Goal: Task Accomplishment & Management: Manage account settings

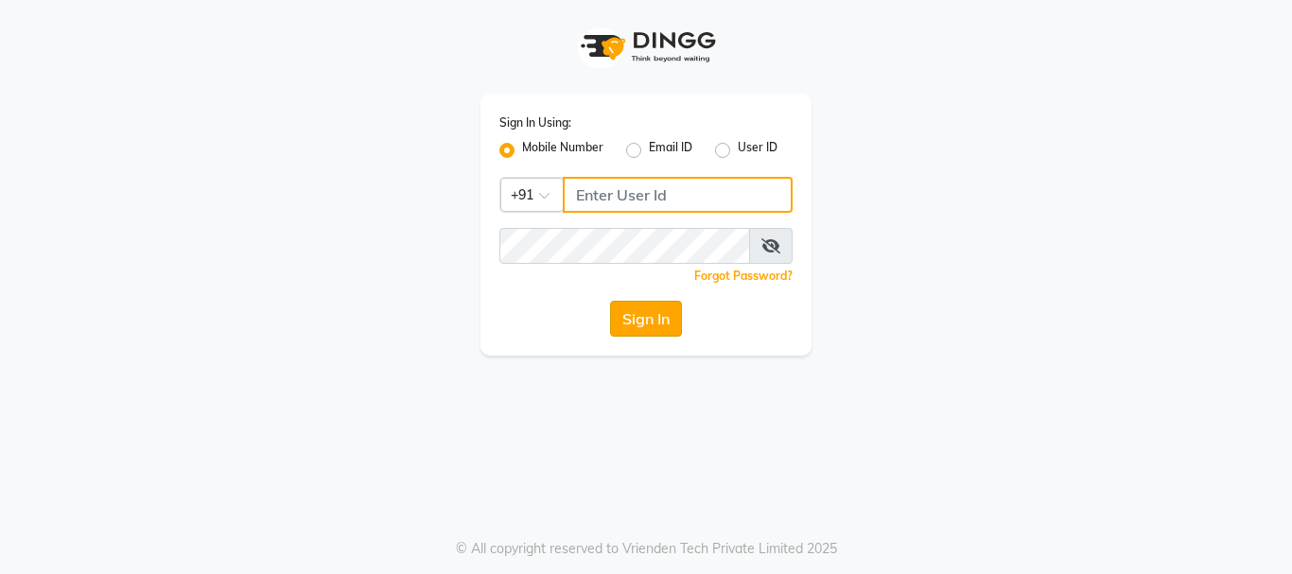
type input "9503183131"
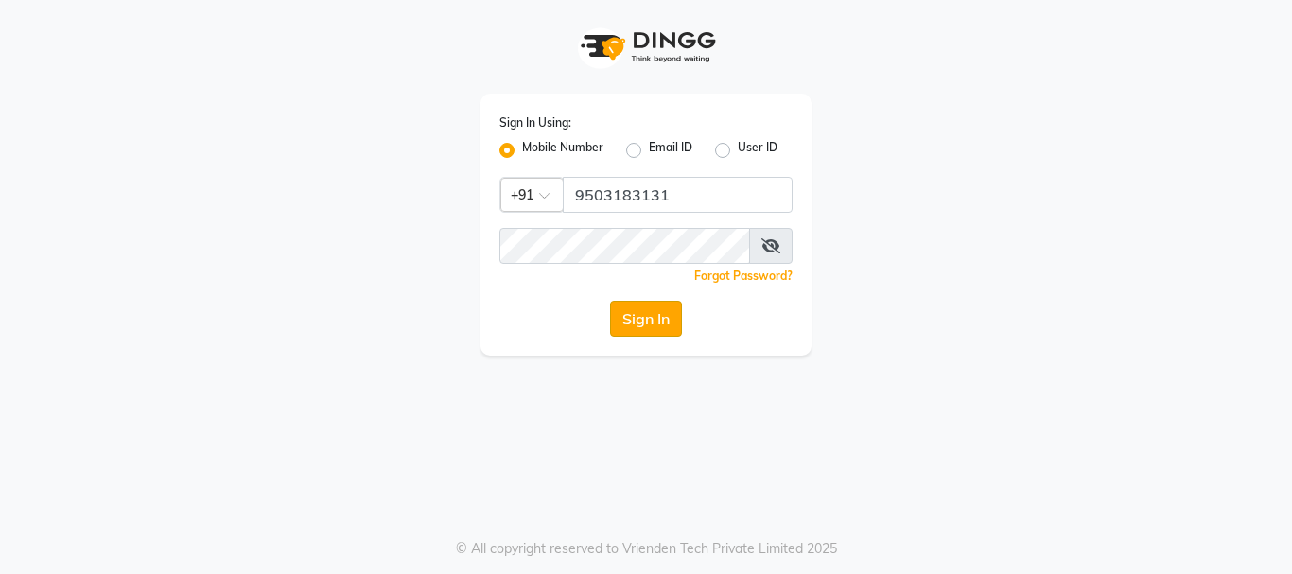
click at [650, 319] on button "Sign In" at bounding box center [646, 319] width 72 height 36
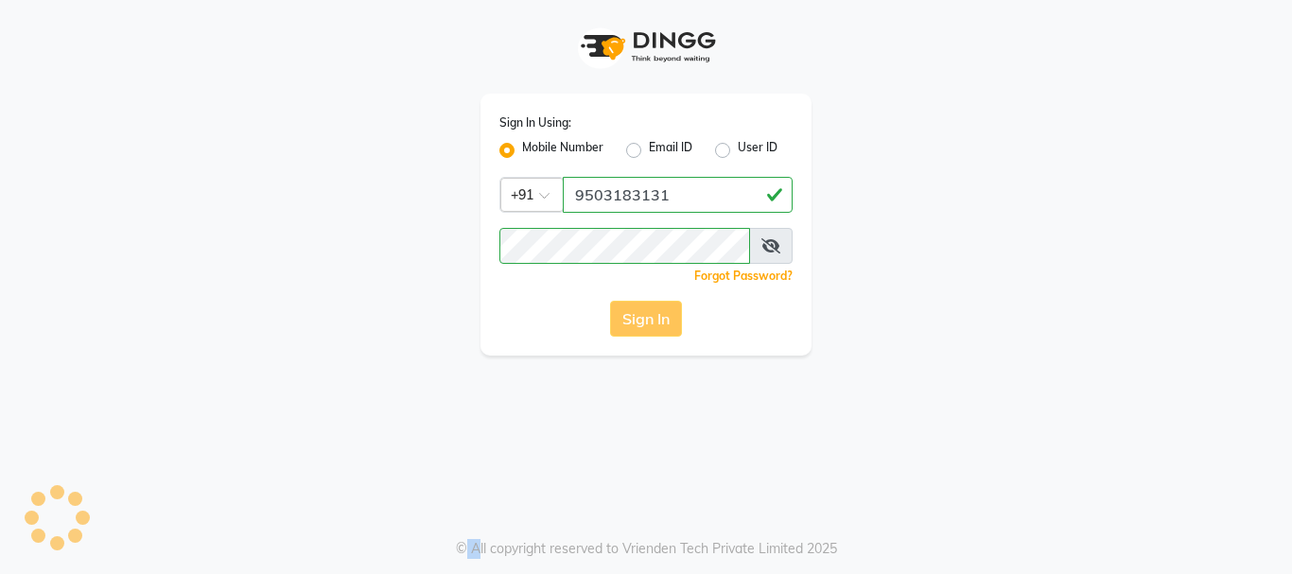
click at [650, 319] on div "Sign In" at bounding box center [646, 319] width 293 height 36
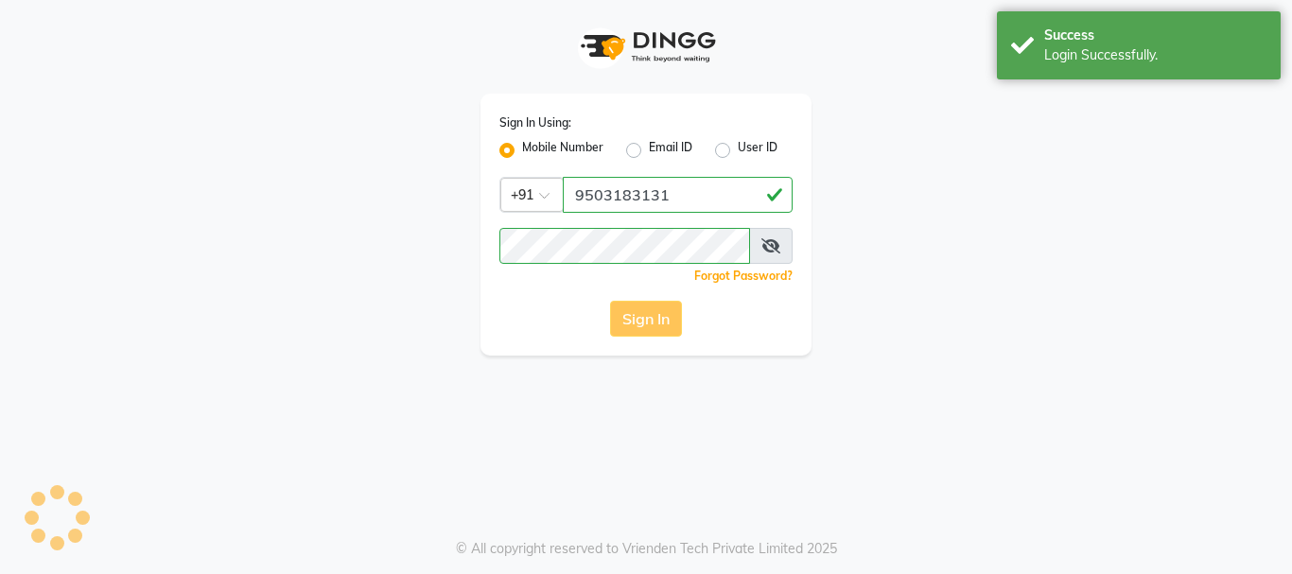
click at [860, 373] on div "Sign In Using: Mobile Number Email ID User ID Country Code × +91 9503183131 Rem…" at bounding box center [646, 287] width 1292 height 574
click at [774, 244] on icon at bounding box center [771, 245] width 19 height 15
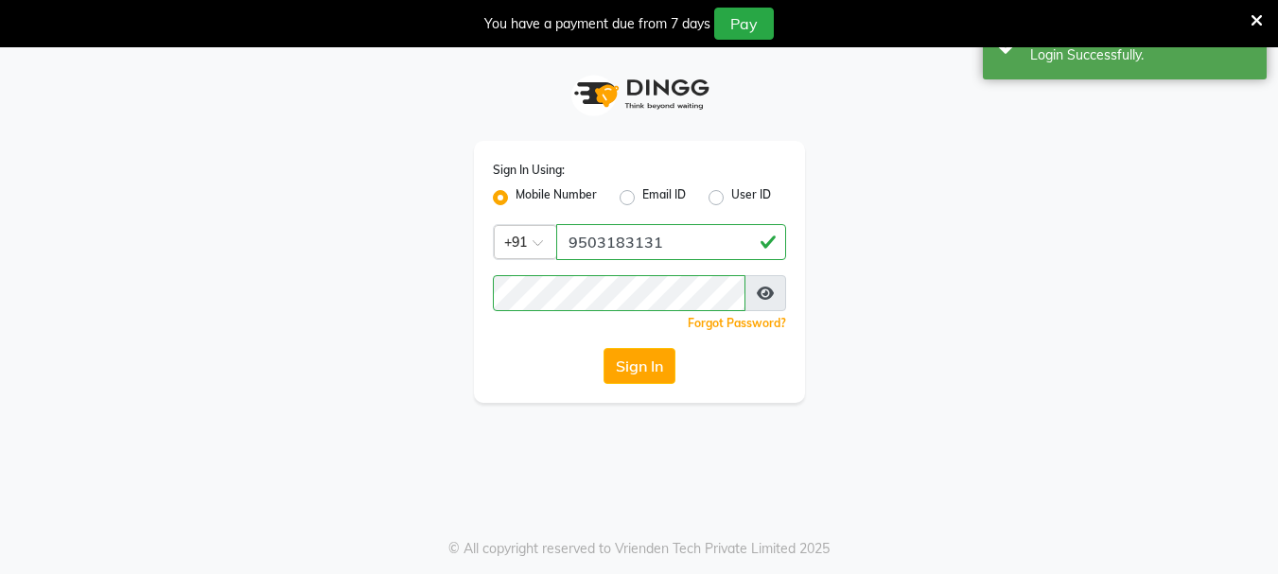
select select "service"
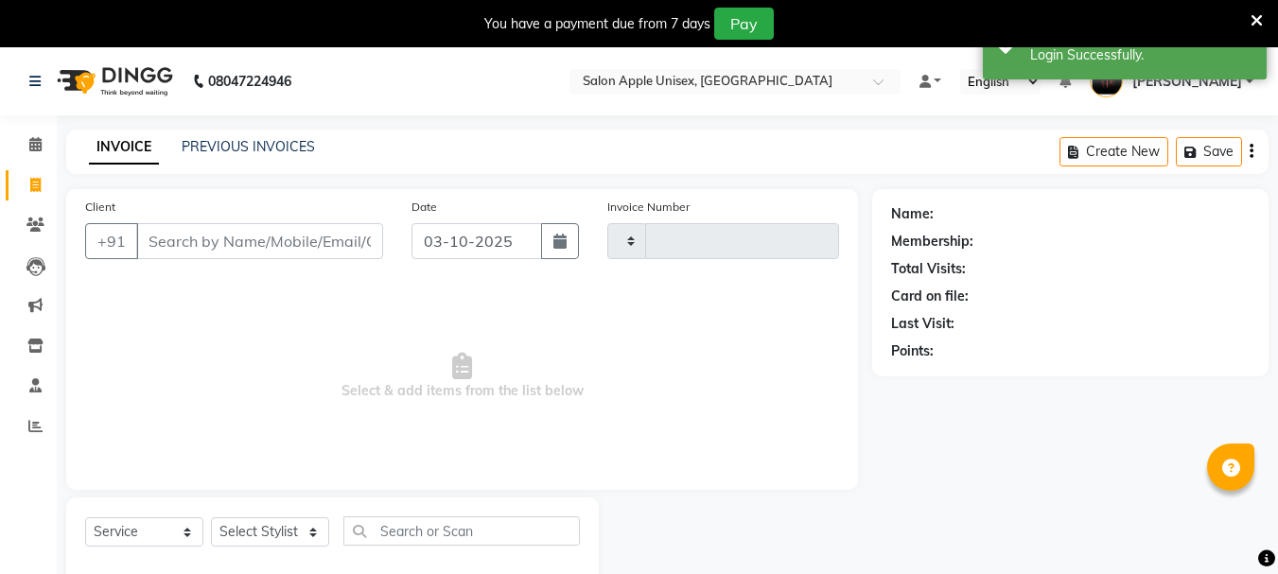
type input "0713"
select select "133"
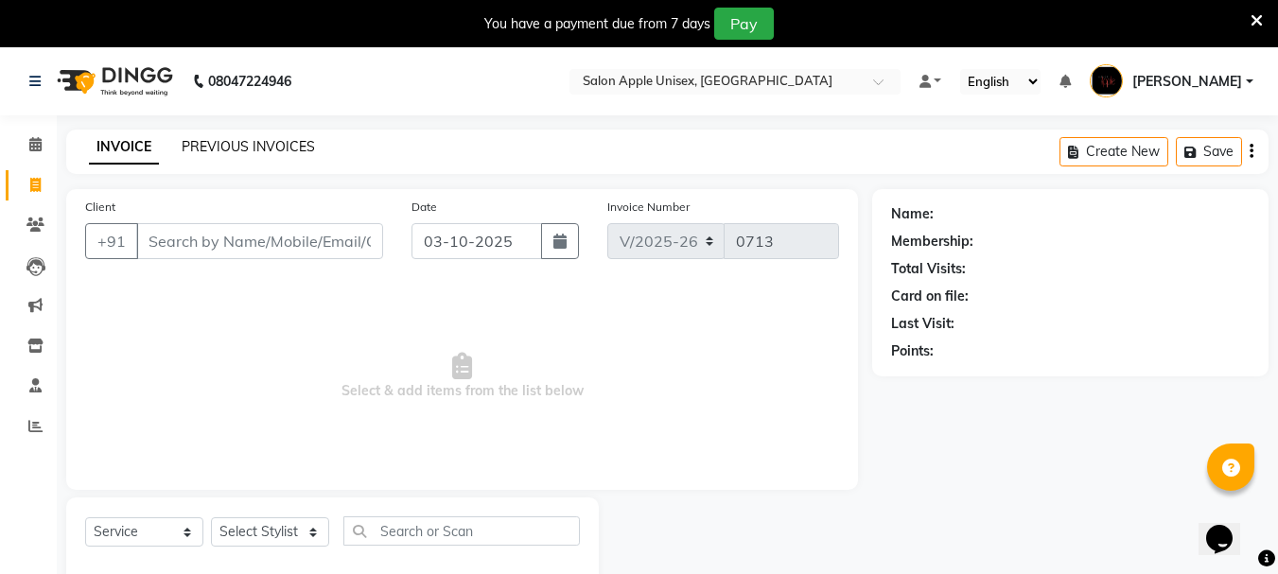
click at [239, 147] on link "PREVIOUS INVOICES" at bounding box center [248, 146] width 133 height 17
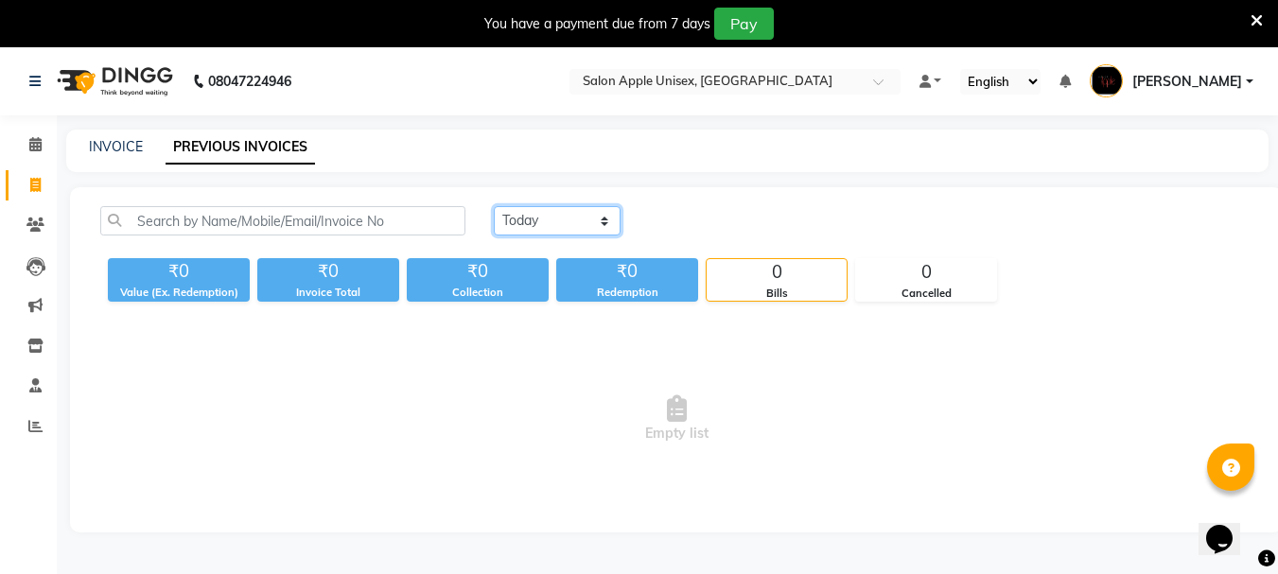
click at [602, 221] on select "Today Yesterday Custom Range" at bounding box center [557, 220] width 127 height 29
click at [494, 206] on select "Today Yesterday Custom Range" at bounding box center [557, 220] width 127 height 29
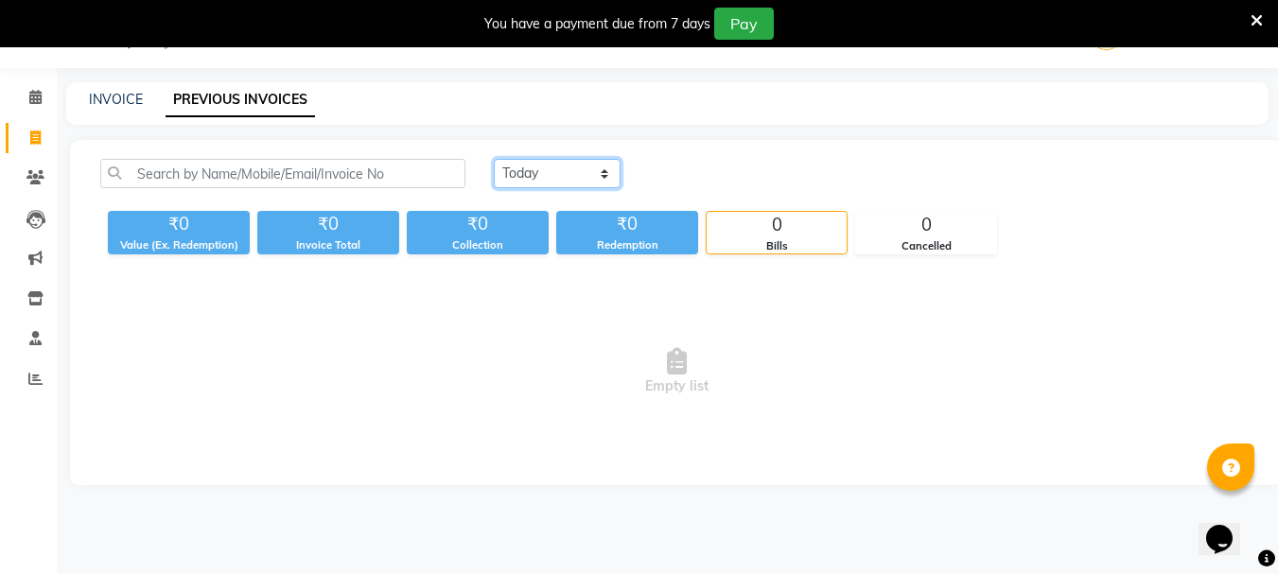
click at [602, 172] on select "Today Yesterday Custom Range" at bounding box center [557, 173] width 127 height 29
select select "range"
click at [494, 159] on select "Today Yesterday Custom Range" at bounding box center [557, 173] width 127 height 29
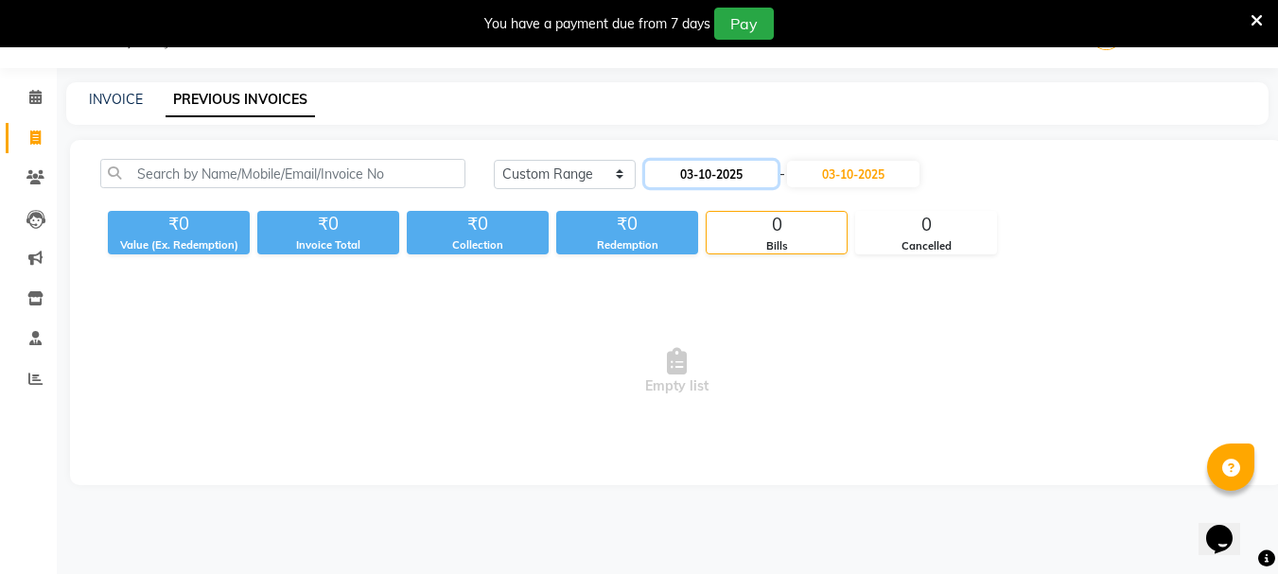
click at [722, 178] on input "03-10-2025" at bounding box center [711, 174] width 132 height 26
select select "10"
select select "2025"
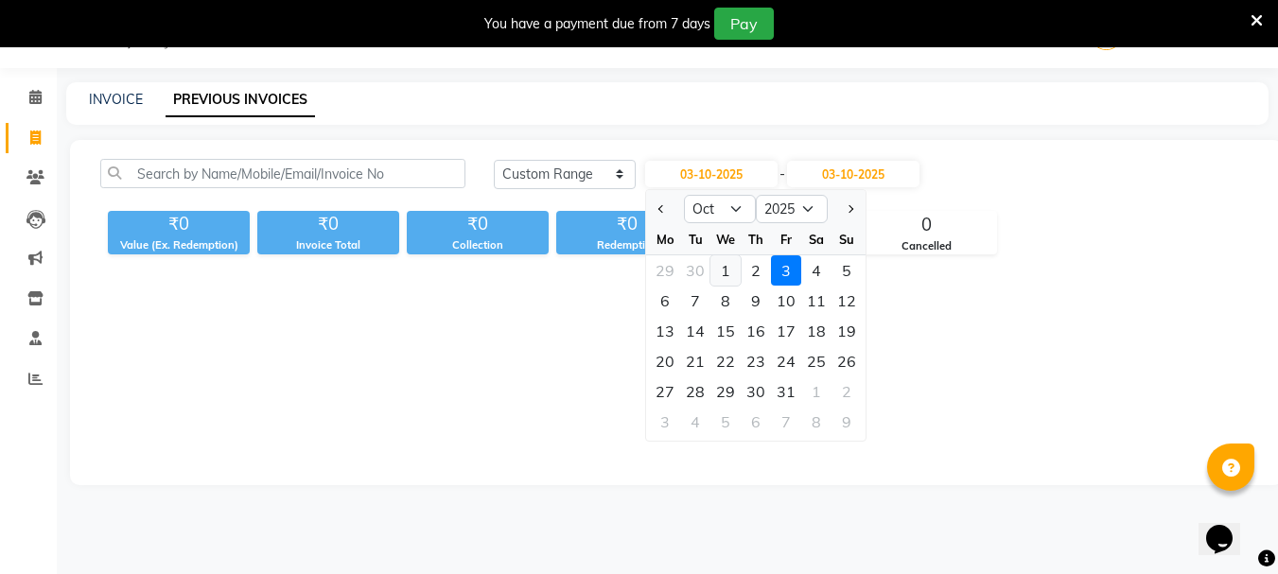
click at [725, 277] on div "1" at bounding box center [726, 270] width 30 height 30
type input "01-10-2025"
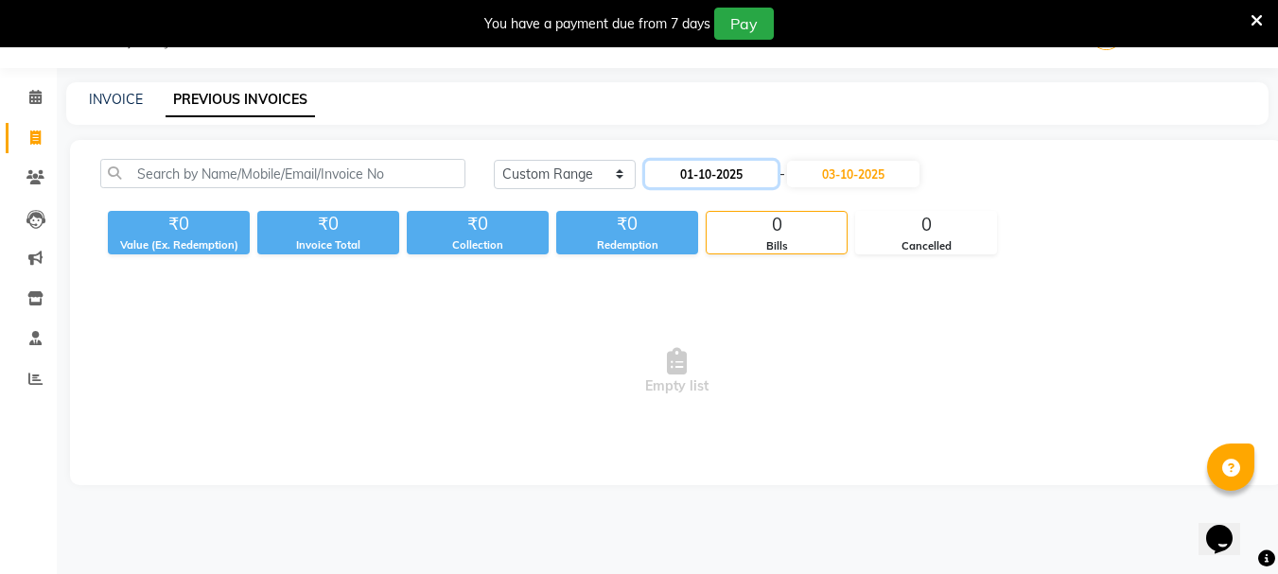
click at [738, 171] on input "01-10-2025" at bounding box center [711, 174] width 132 height 26
select select "10"
select select "2025"
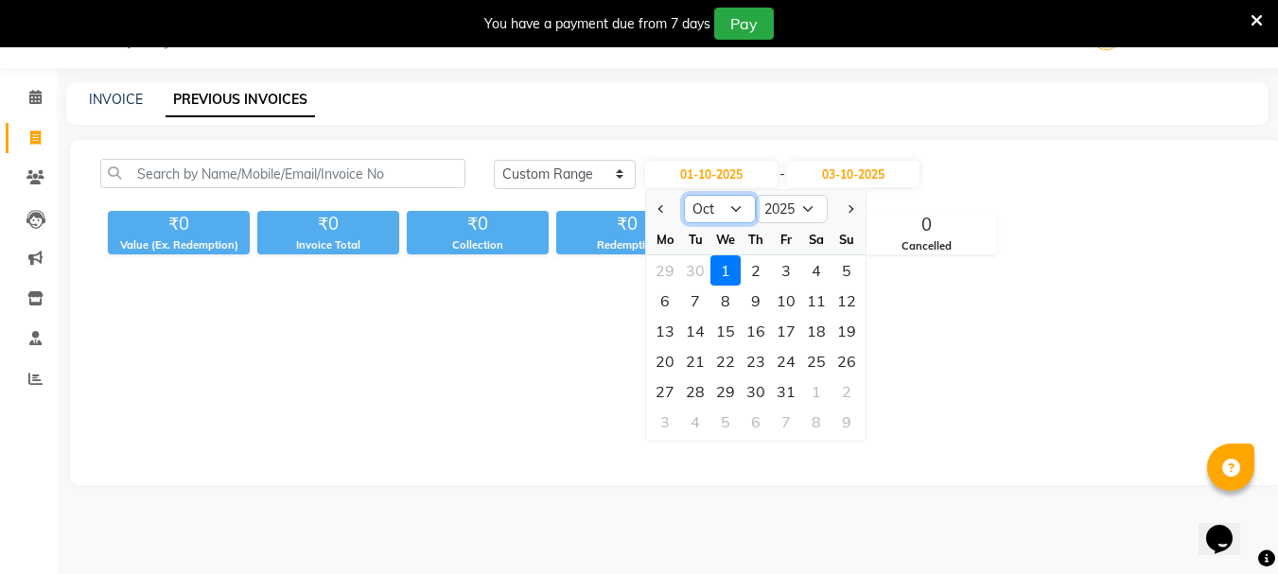
click at [742, 200] on select "Jan Feb Mar Apr May Jun Jul Aug Sep Oct Nov Dec" at bounding box center [720, 209] width 72 height 28
select select "9"
click at [684, 195] on select "Jan Feb Mar Apr May Jun Jul Aug Sep Oct Nov Dec" at bounding box center [720, 209] width 72 height 28
click at [790, 334] on div "19" at bounding box center [786, 331] width 30 height 30
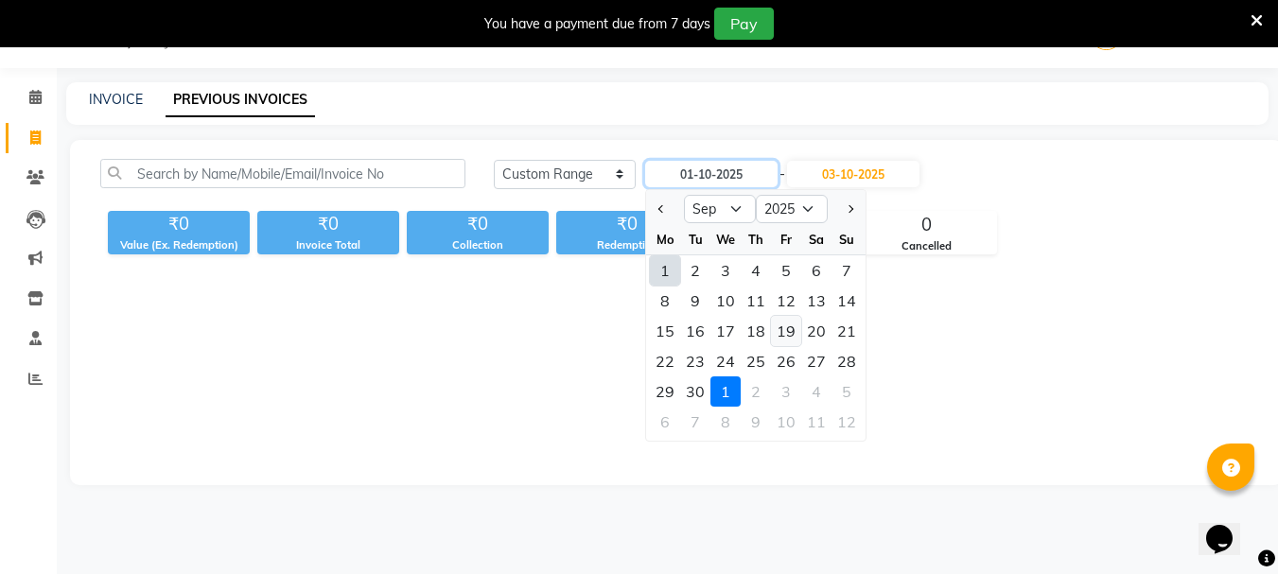
type input "19-09-2025"
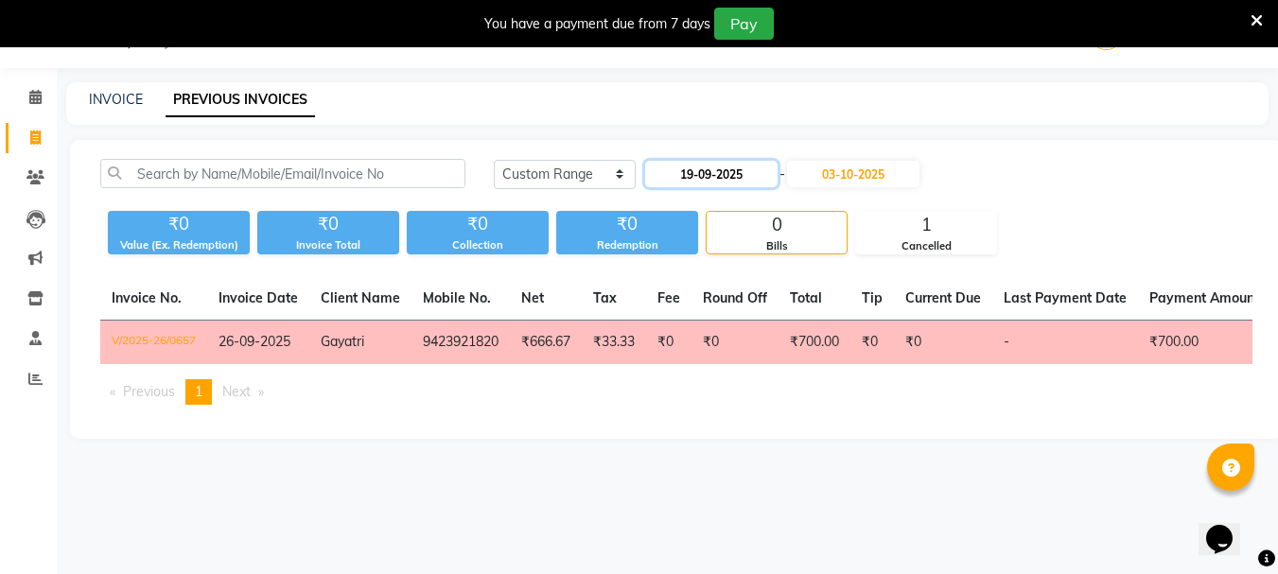
click at [769, 173] on input "19-09-2025" at bounding box center [711, 174] width 132 height 26
select select "9"
select select "2025"
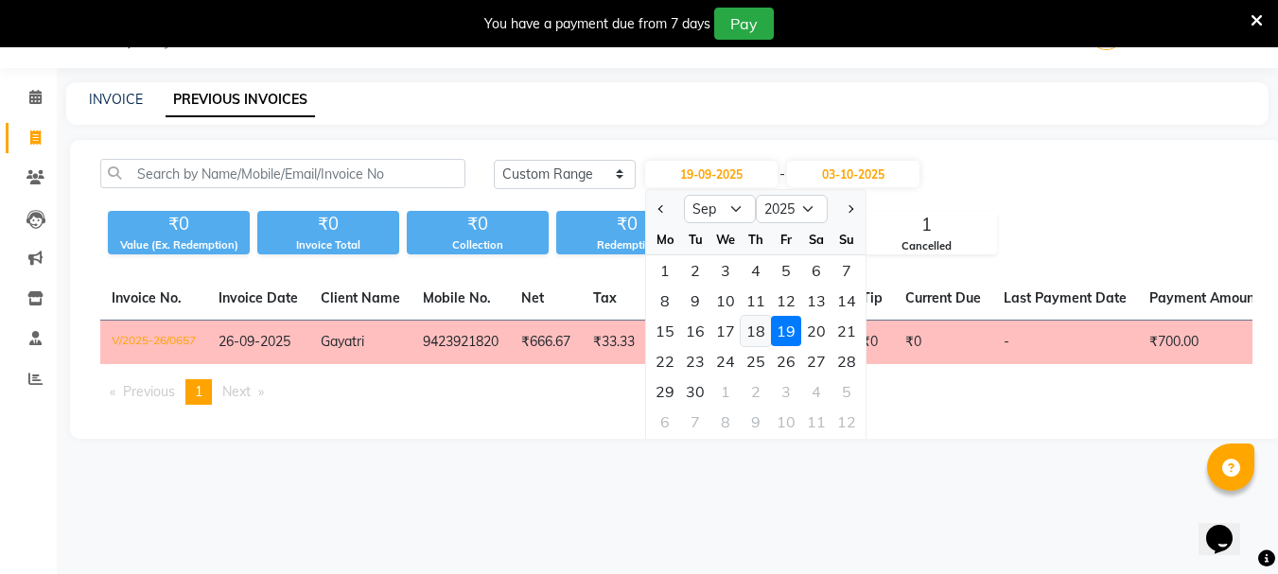
click at [765, 328] on div "18" at bounding box center [756, 331] width 30 height 30
type input "18-09-2025"
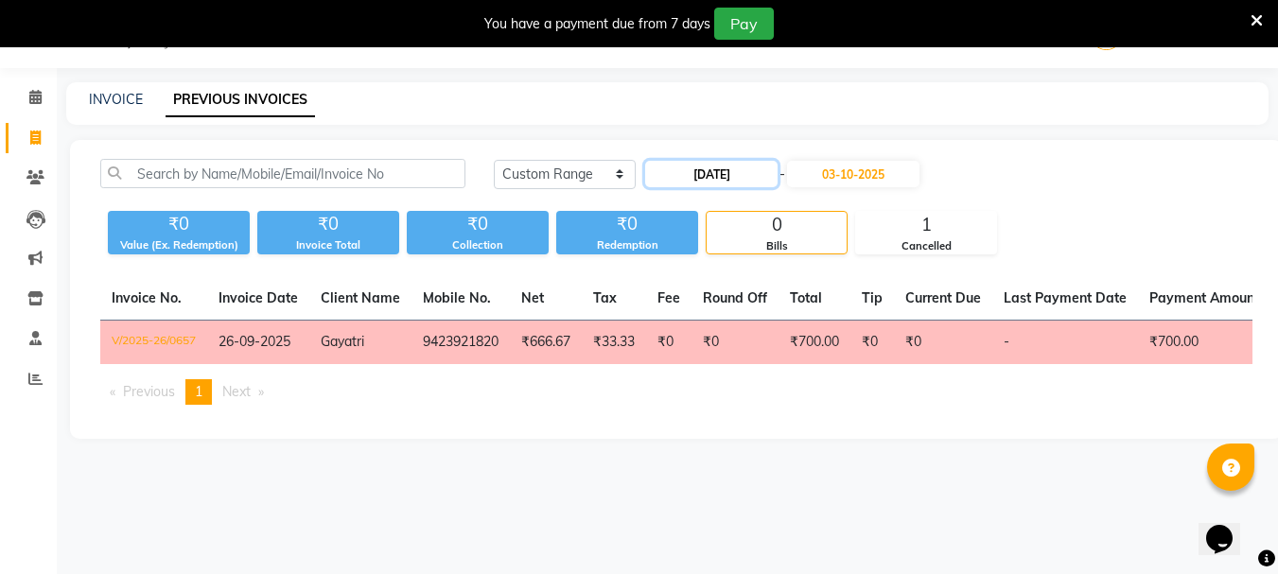
click at [745, 176] on input "18-09-2025" at bounding box center [711, 174] width 132 height 26
select select "9"
select select "2025"
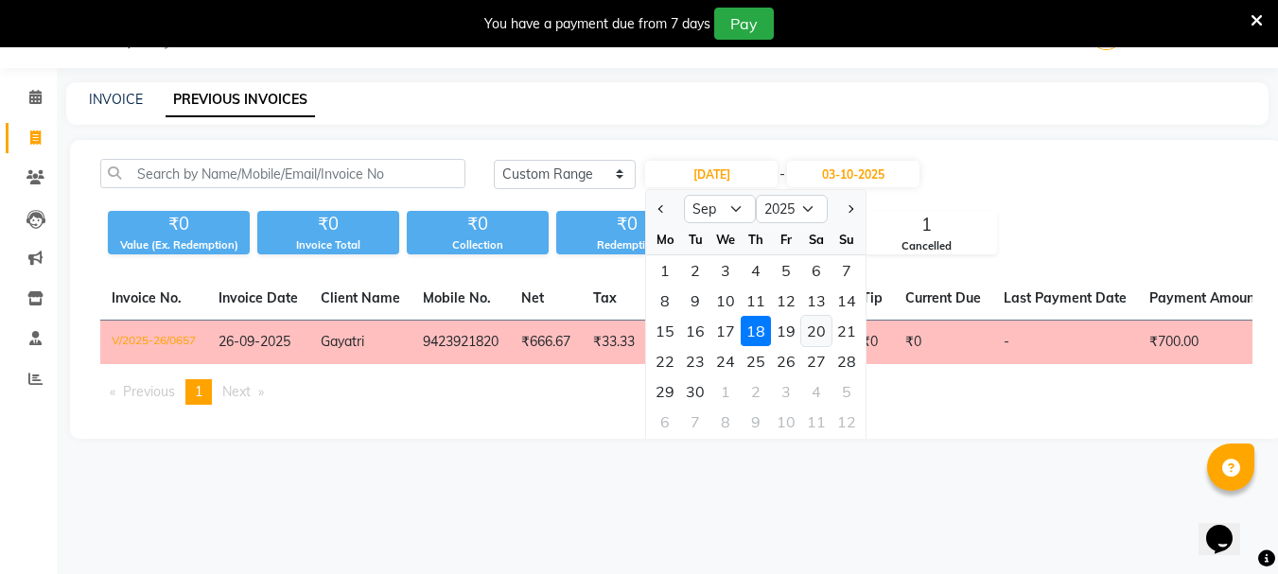
click at [827, 325] on div "20" at bounding box center [816, 331] width 30 height 30
type input "20-09-2025"
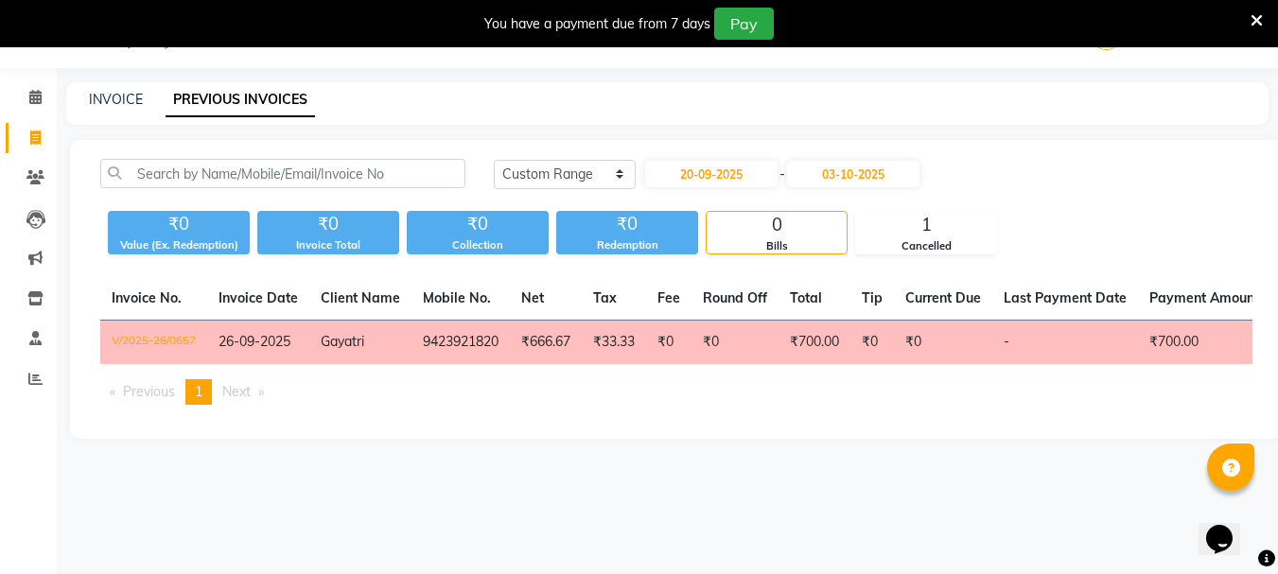
select select "service"
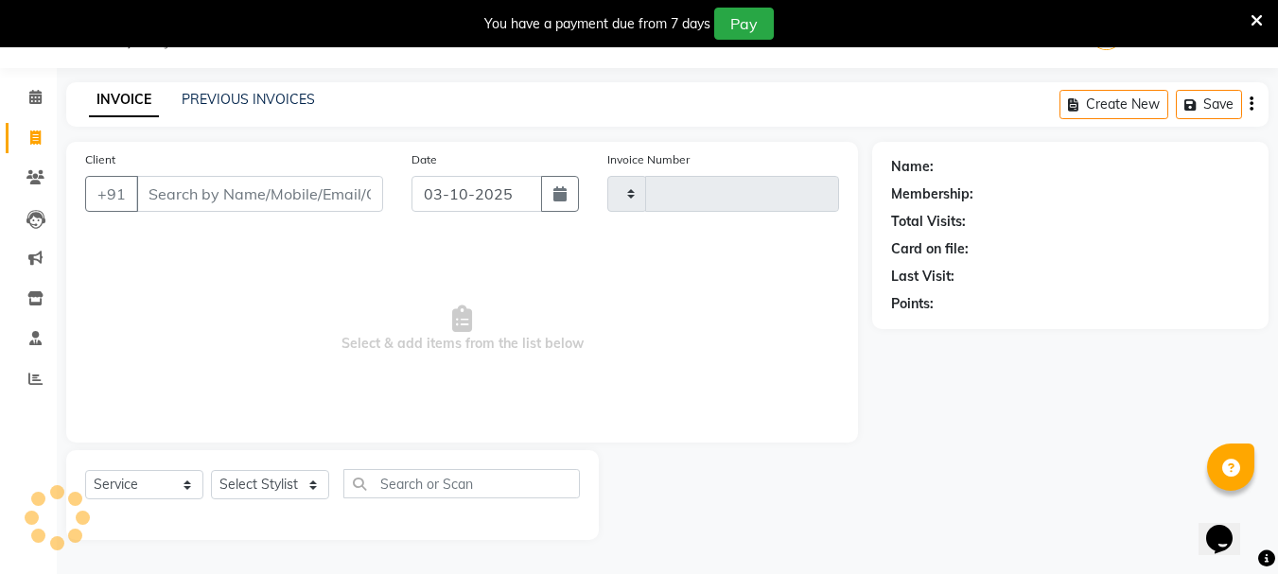
type input "0713"
select select "133"
click at [210, 193] on input "Client" at bounding box center [259, 194] width 247 height 36
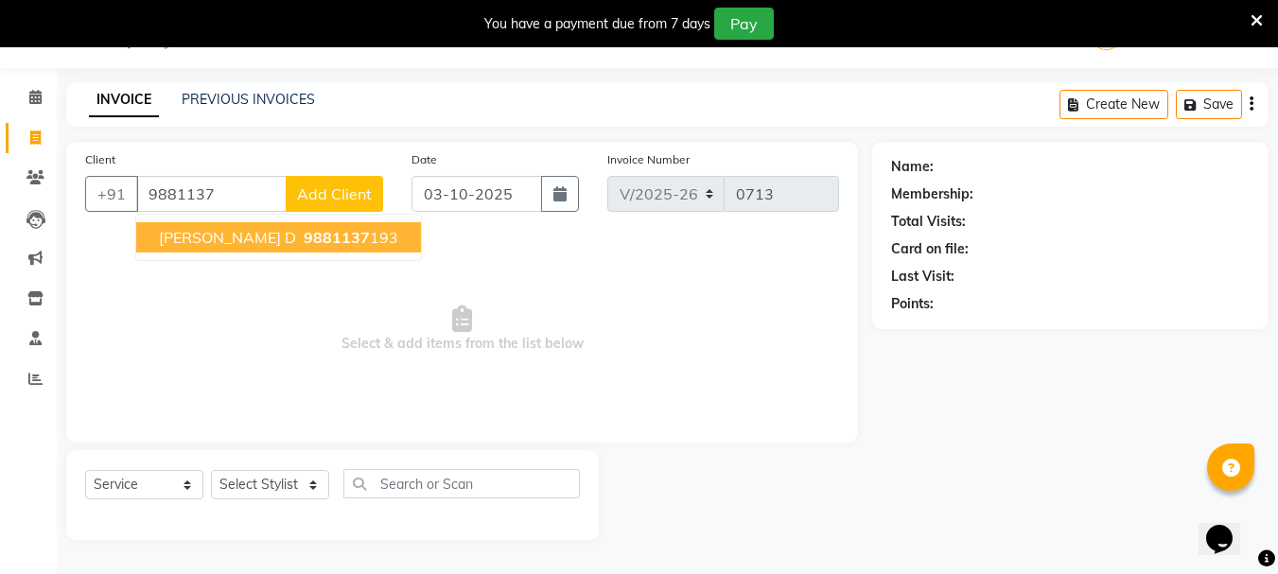
click at [304, 234] on span "9881137" at bounding box center [337, 237] width 66 height 19
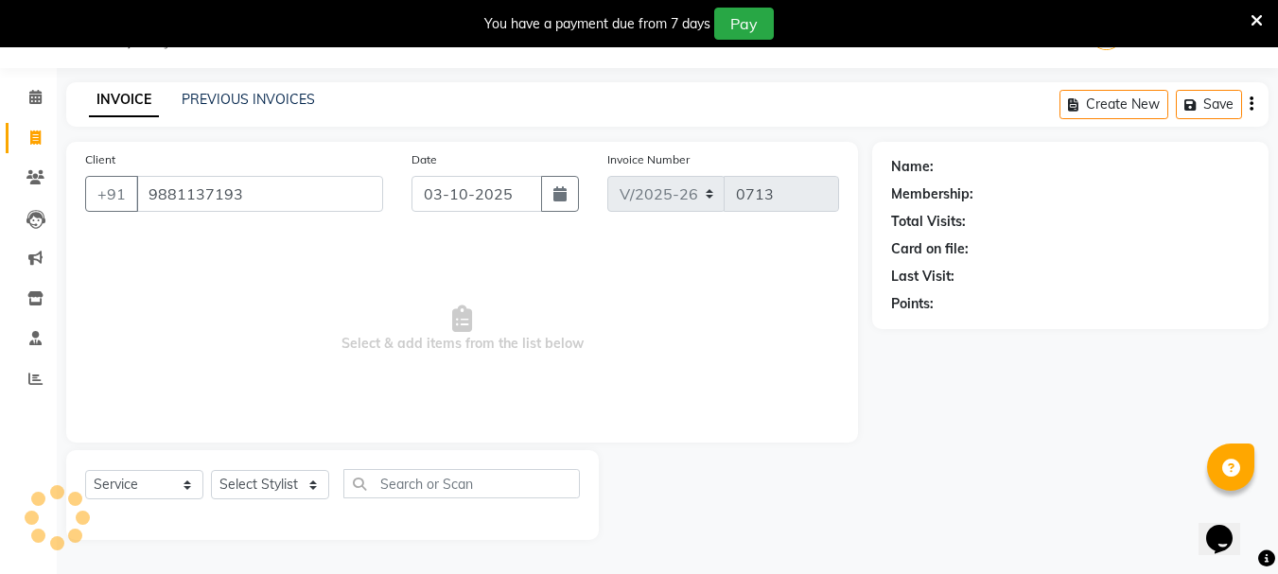
type input "9881137193"
select select "1: Object"
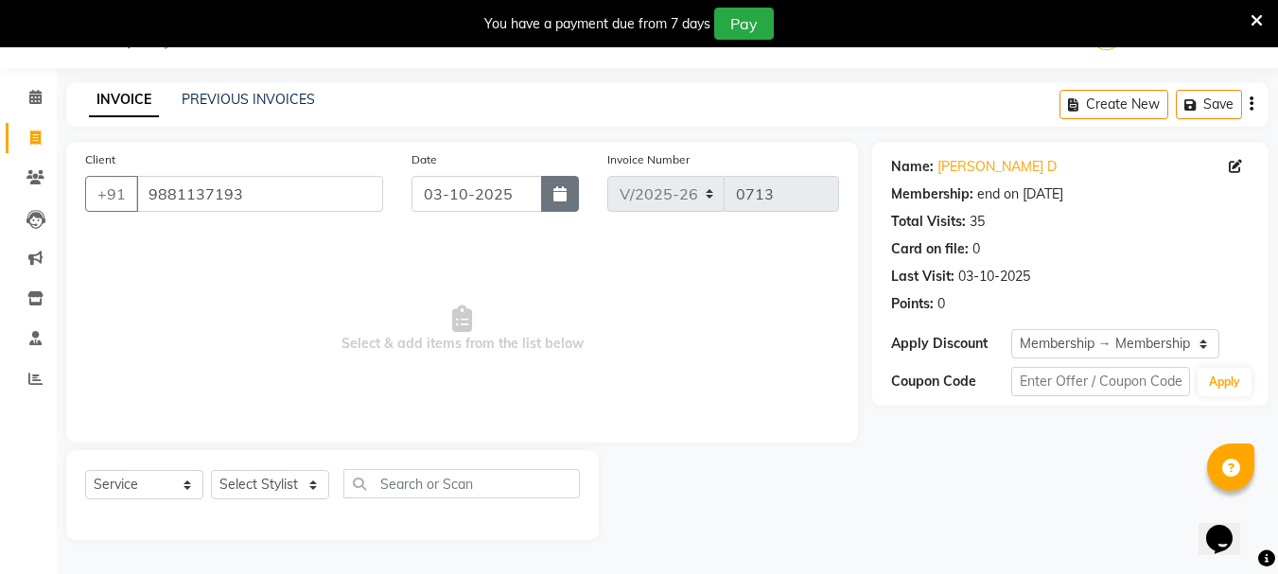
click at [569, 196] on button "button" at bounding box center [560, 194] width 38 height 36
select select "10"
select select "2025"
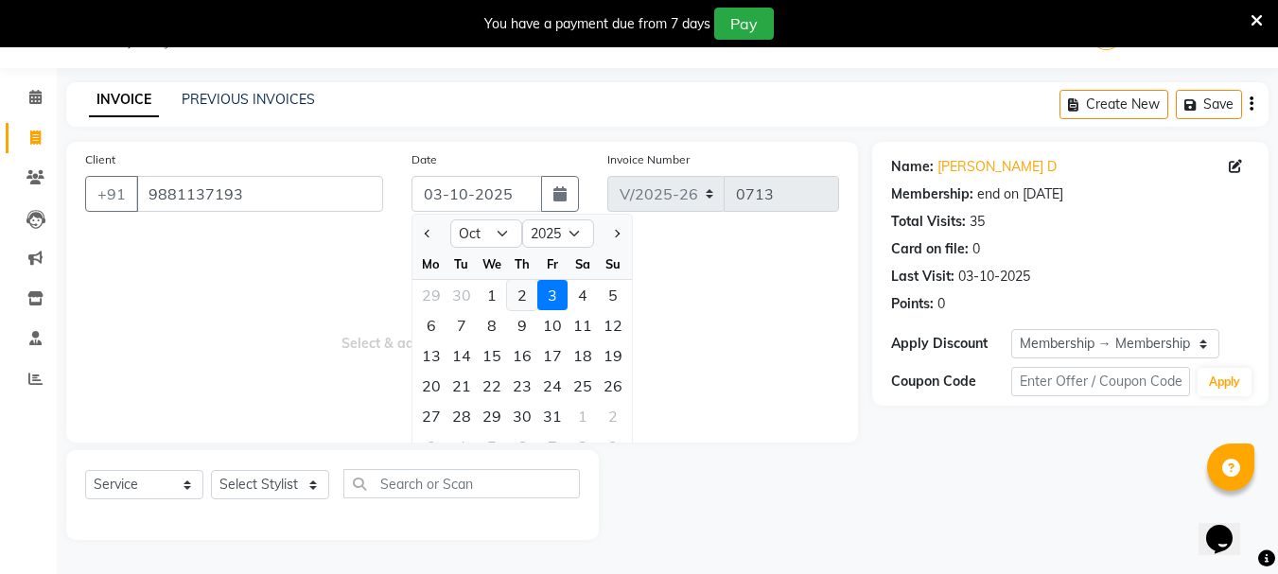
click at [517, 299] on div "2" at bounding box center [522, 295] width 30 height 30
type input "02-10-2025"
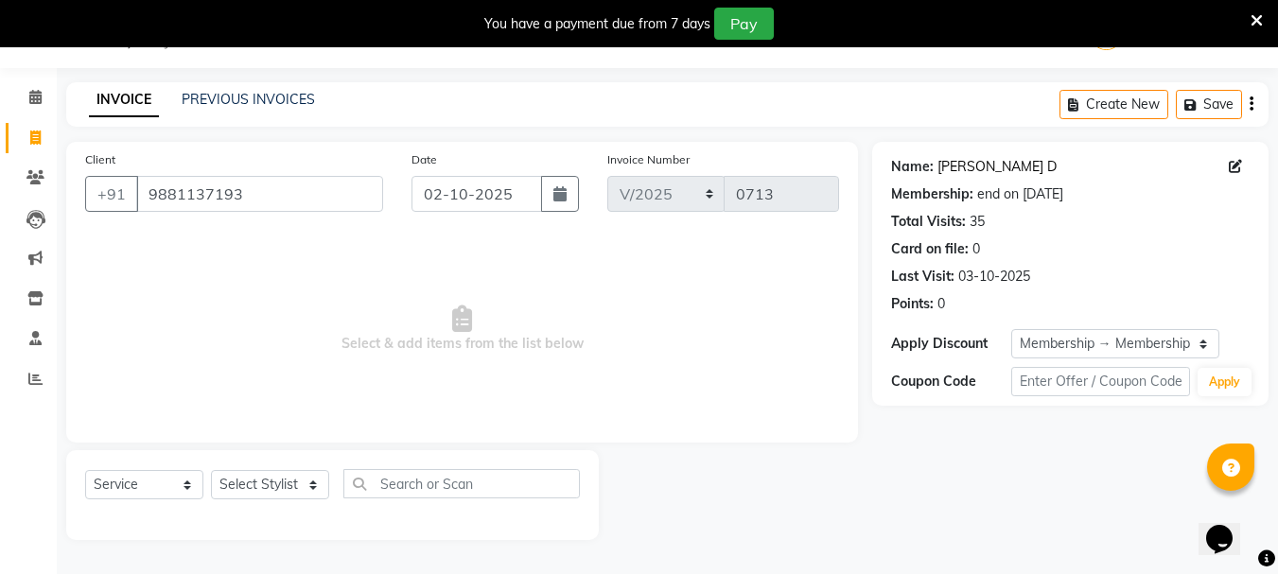
click at [982, 168] on link "[PERSON_NAME] D" at bounding box center [997, 167] width 119 height 20
click at [290, 197] on input "9881137193" at bounding box center [259, 194] width 247 height 36
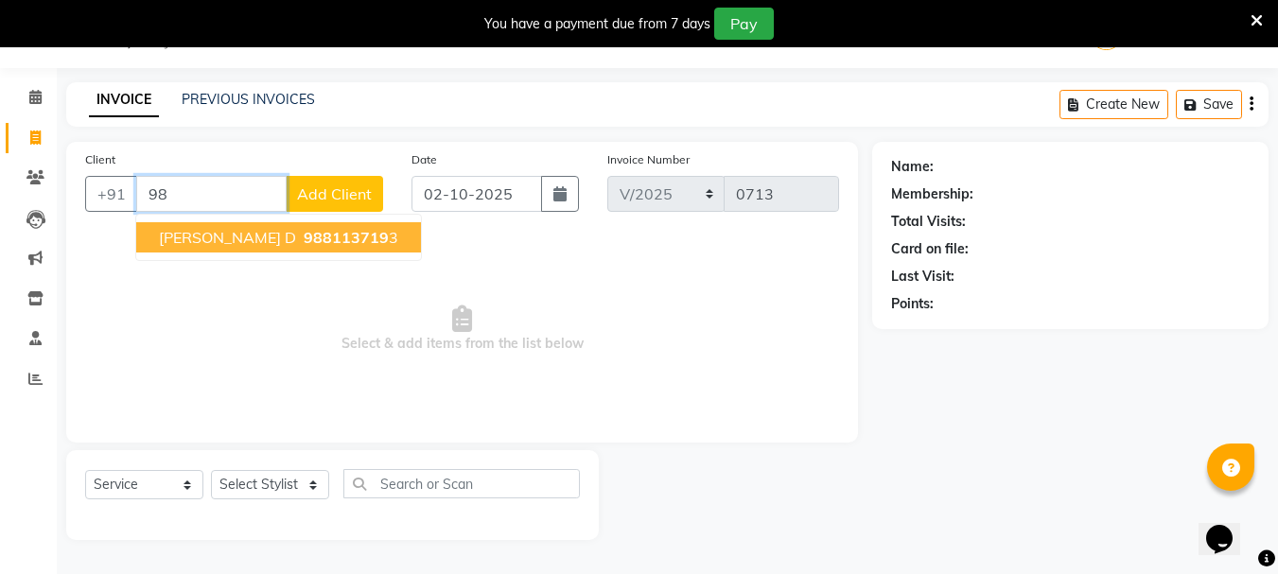
type input "9"
type input "8411892750"
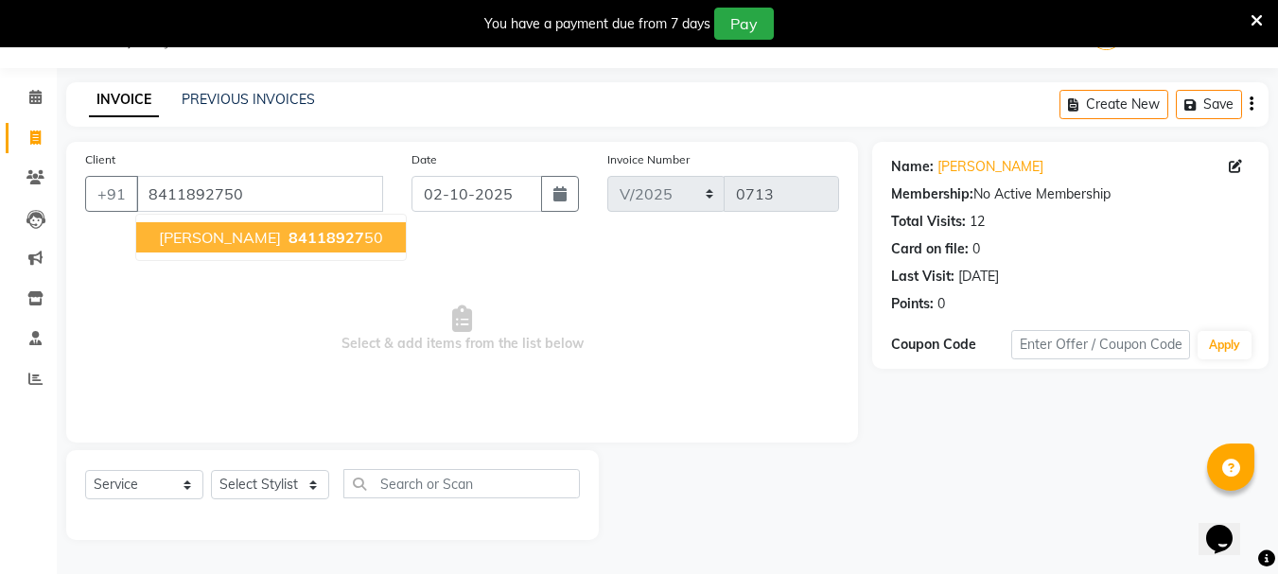
click at [289, 237] on span "84118927" at bounding box center [327, 237] width 76 height 19
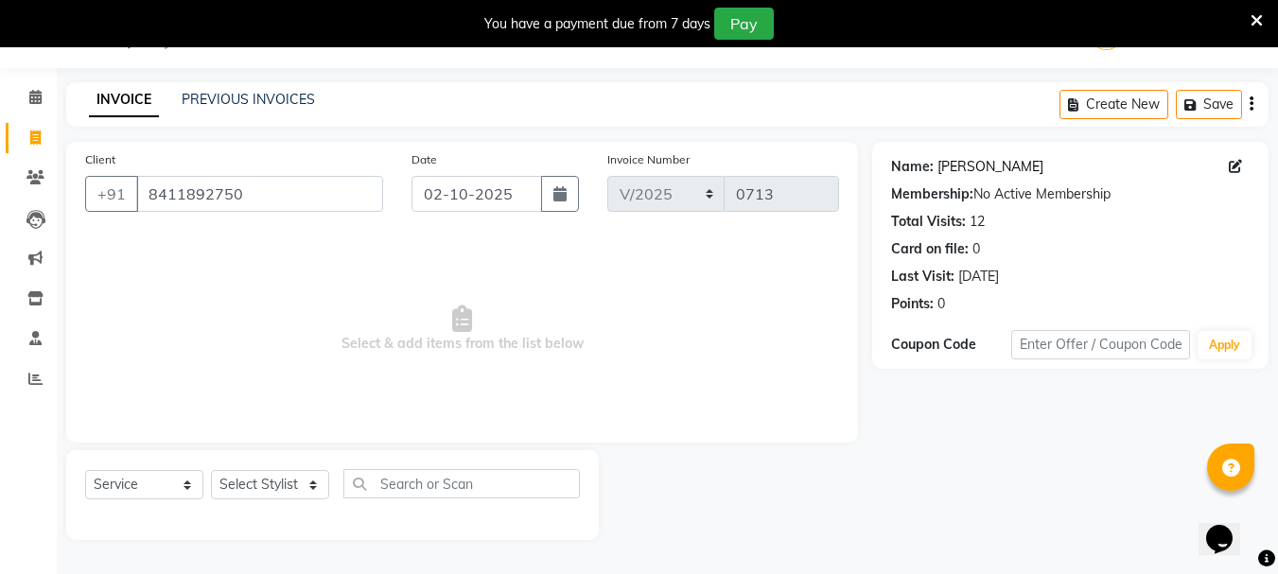
click at [952, 166] on link "Nupur" at bounding box center [991, 167] width 106 height 20
click at [565, 197] on icon "button" at bounding box center [559, 193] width 13 height 15
select select "10"
select select "2025"
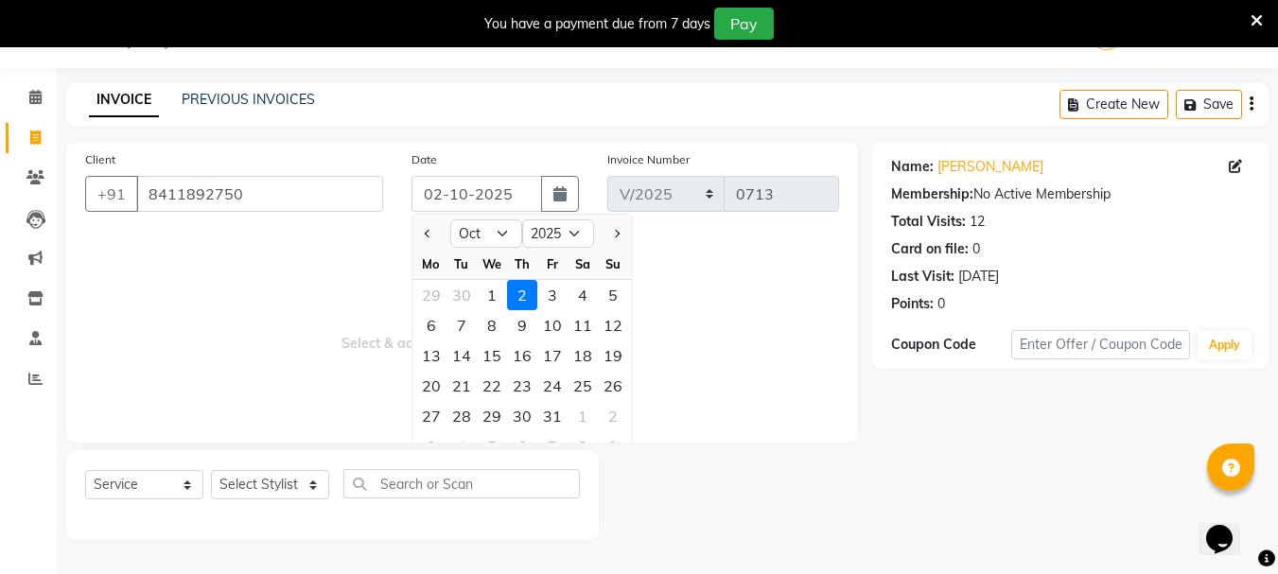
click at [273, 342] on span "Select & add items from the list below" at bounding box center [462, 329] width 754 height 189
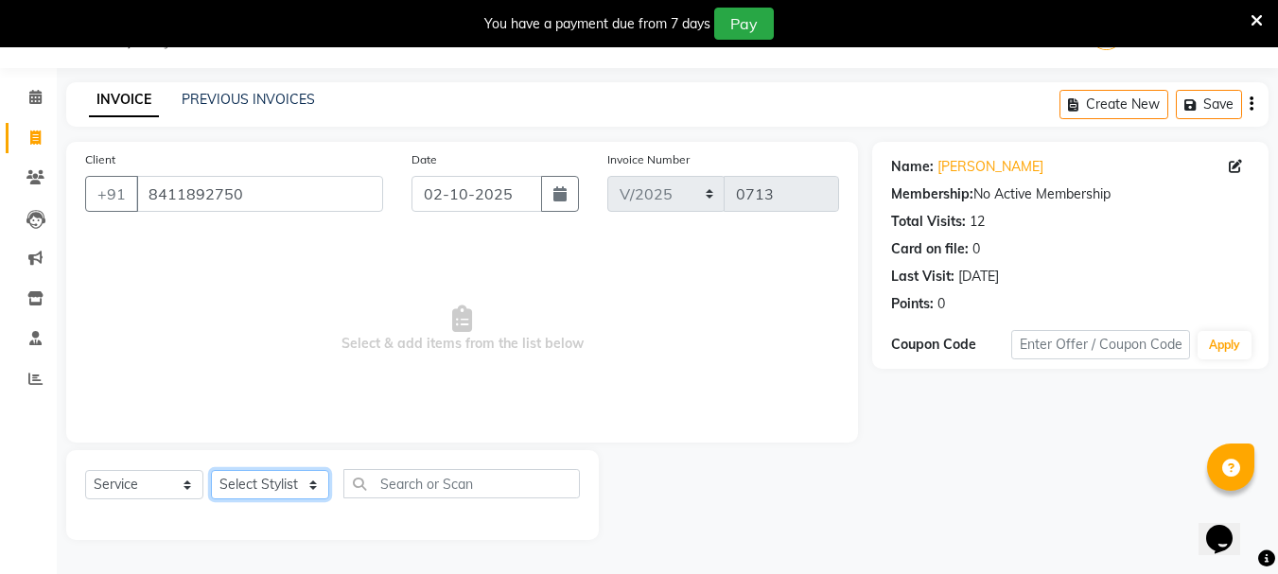
click at [312, 488] on select "Select Stylist Anjali Chinmay Kajol KOMAL SHINDE Pranav Priti Mohan Bodke Ranve…" at bounding box center [270, 484] width 118 height 29
click at [211, 470] on select "Select Stylist Anjali Chinmay Kajol KOMAL SHINDE Pranav Priti Mohan Bodke Ranve…" at bounding box center [270, 484] width 118 height 29
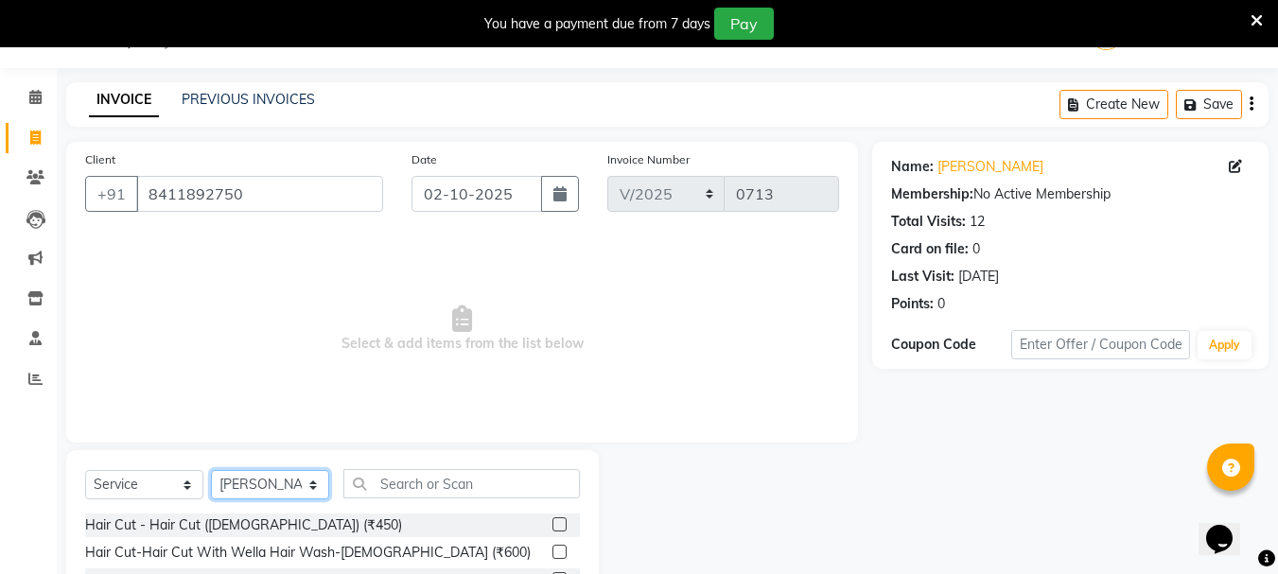
click at [311, 475] on select "Select Stylist Anjali Chinmay Kajol KOMAL SHINDE Pranav Priti Mohan Bodke Ranve…" at bounding box center [270, 484] width 118 height 29
click at [450, 381] on span "Select & add items from the list below" at bounding box center [462, 329] width 754 height 189
click at [317, 478] on select "Select Stylist Anjali Chinmay Kajol KOMAL SHINDE Pranav Priti Mohan Bodke Ranve…" at bounding box center [270, 484] width 118 height 29
select select "86181"
click at [211, 470] on select "Select Stylist Anjali Chinmay Kajol KOMAL SHINDE Pranav Priti Mohan Bodke Ranve…" at bounding box center [270, 484] width 118 height 29
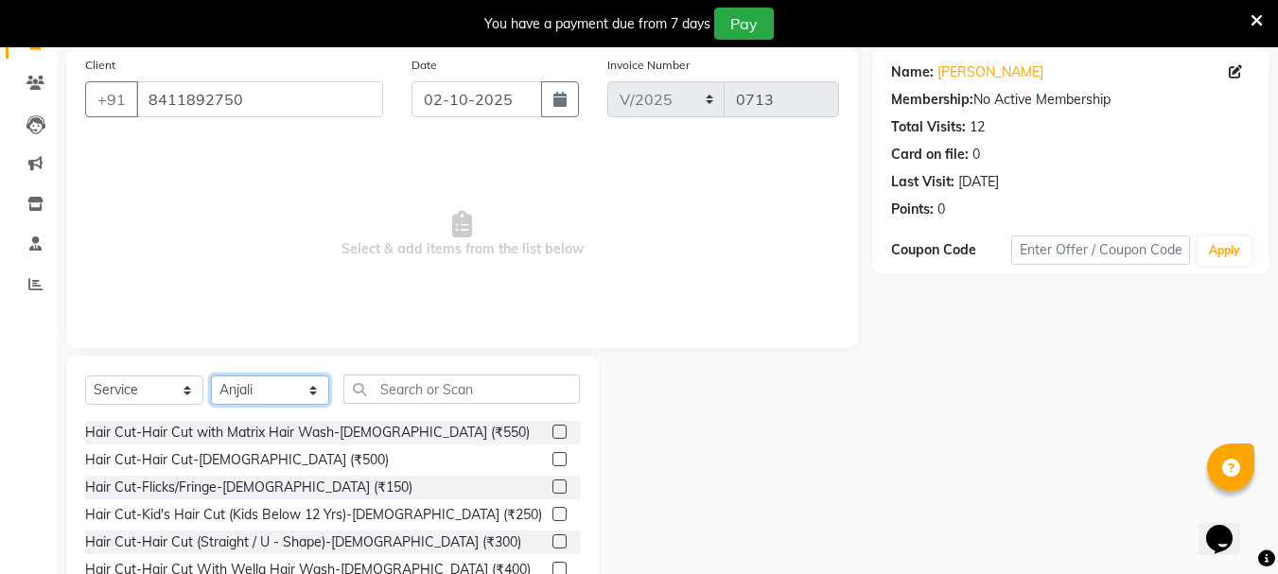
scroll to position [95, 0]
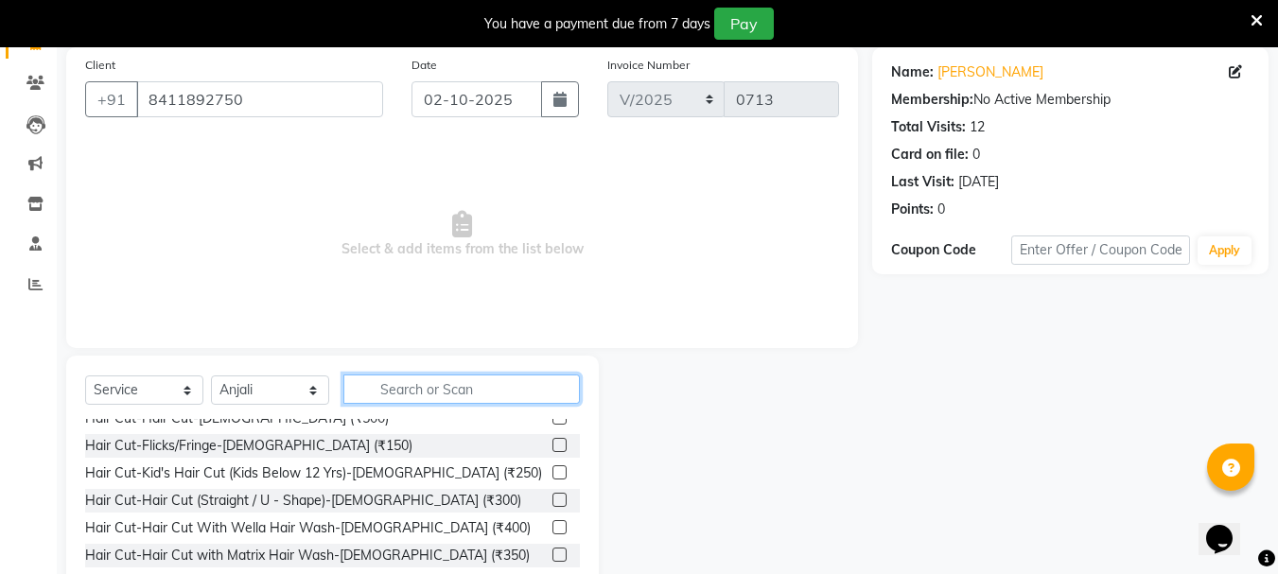
click at [465, 391] on input "text" at bounding box center [461, 389] width 237 height 29
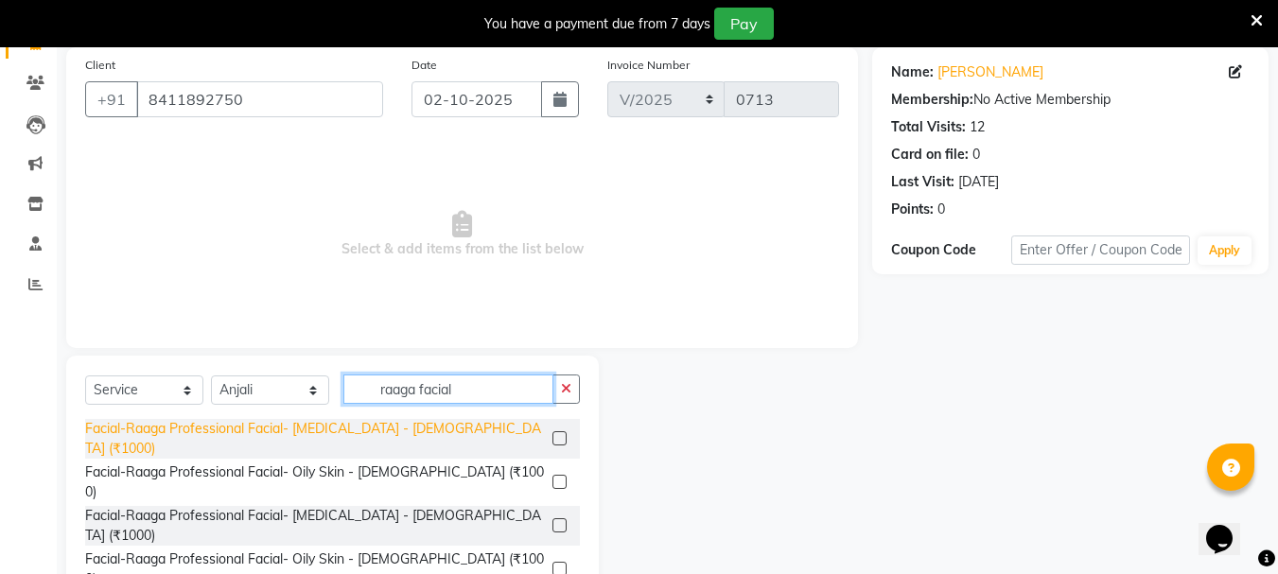
type input "raaga facial"
click at [395, 426] on div "Facial-Raaga Professional Facial- Dry Skin - Female (₹1000)" at bounding box center [315, 439] width 460 height 40
checkbox input "false"
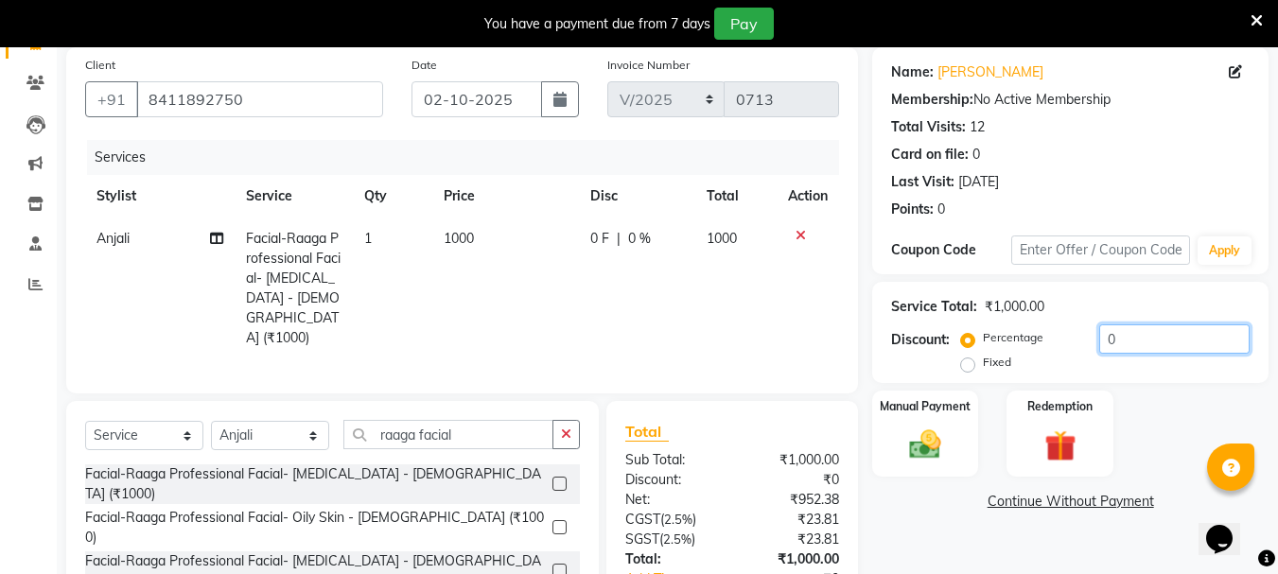
click at [1133, 342] on input "0" at bounding box center [1174, 339] width 150 height 29
type input "25"
click at [571, 430] on icon "button" at bounding box center [566, 434] width 10 height 13
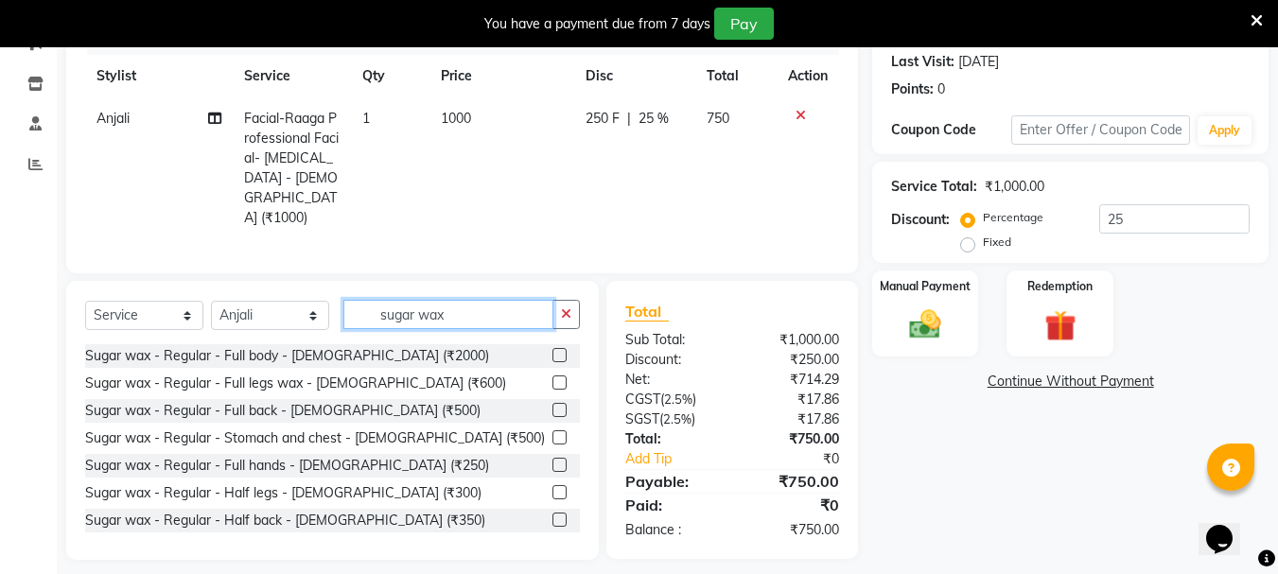
scroll to position [271, 0]
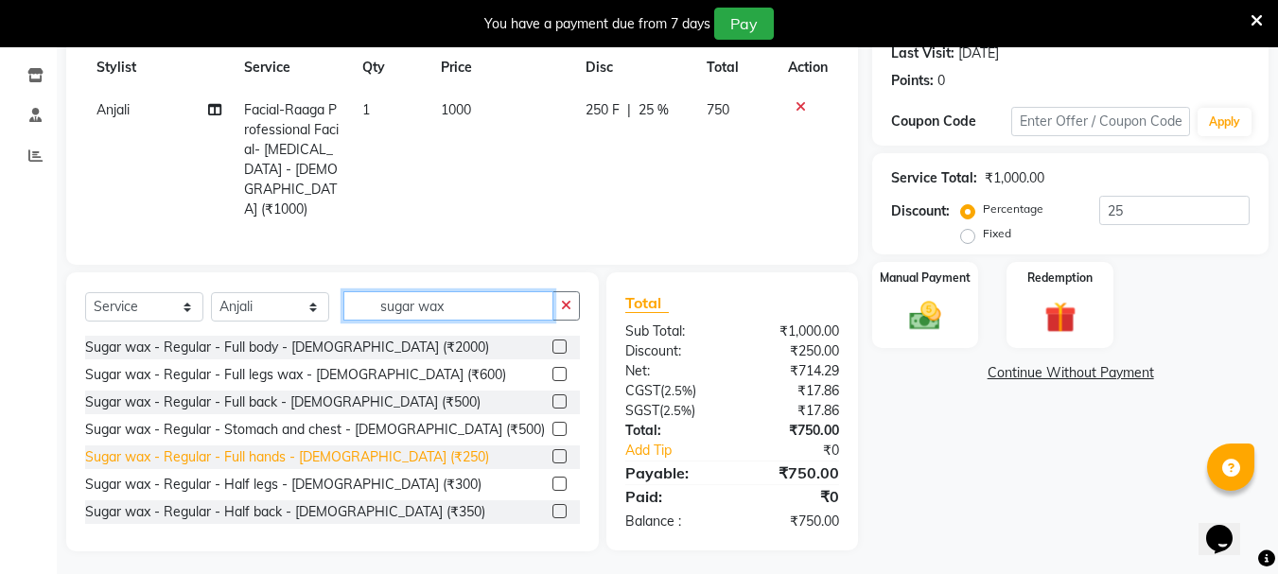
type input "sugar wax"
click at [331, 457] on div "Sugar wax - Regular - Full hands - Female (₹250)" at bounding box center [287, 458] width 404 height 20
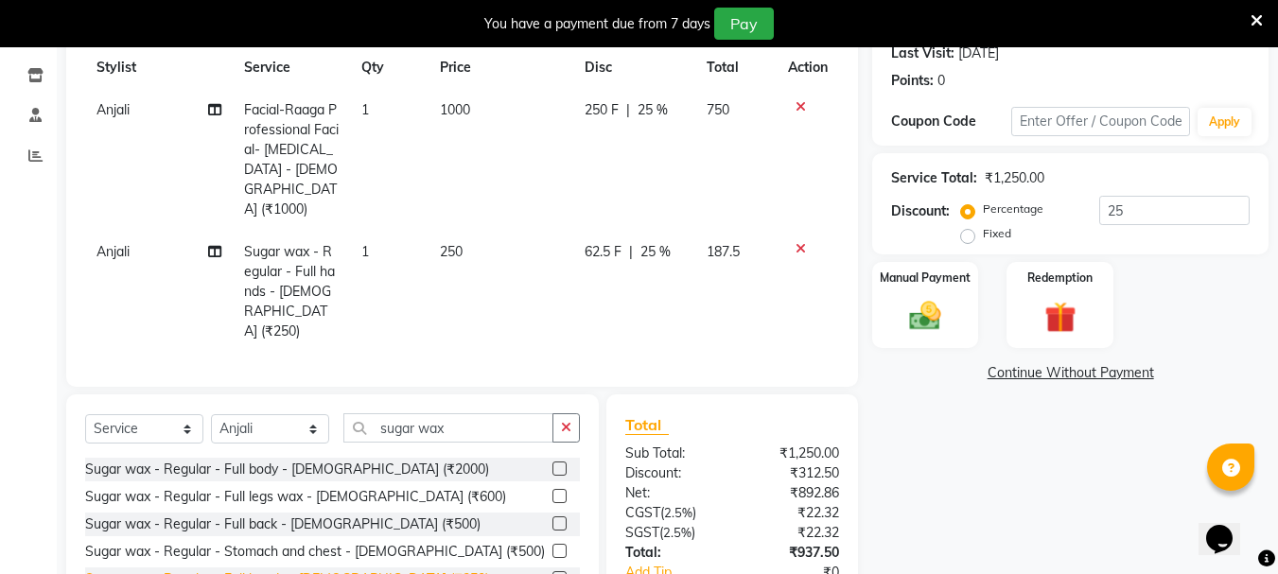
checkbox input "false"
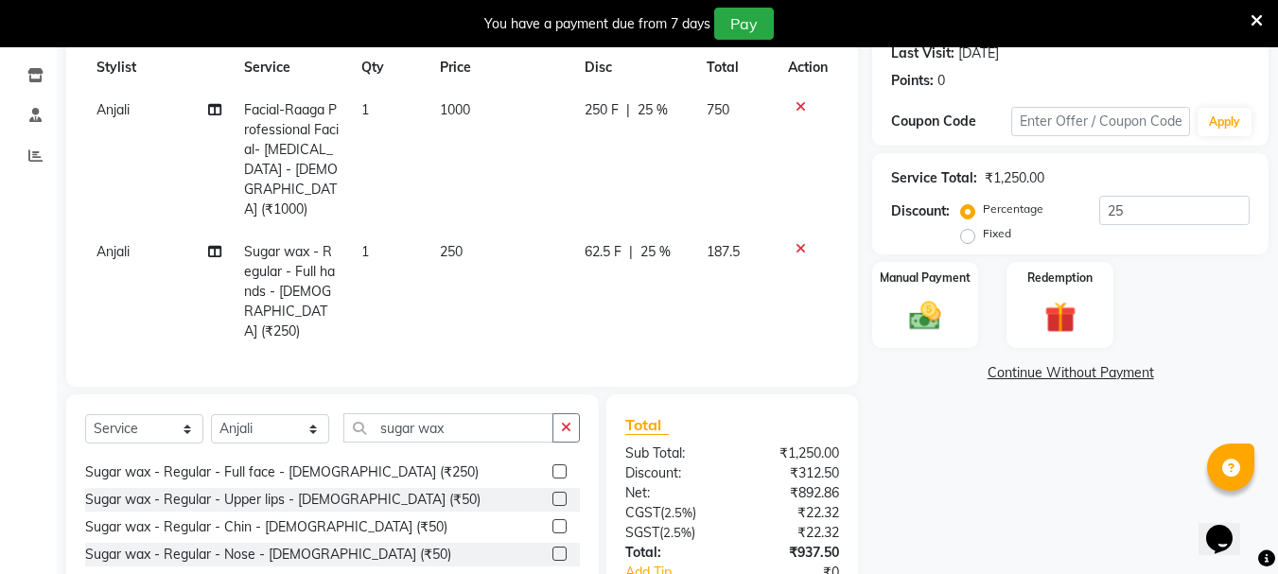
scroll to position [284, 0]
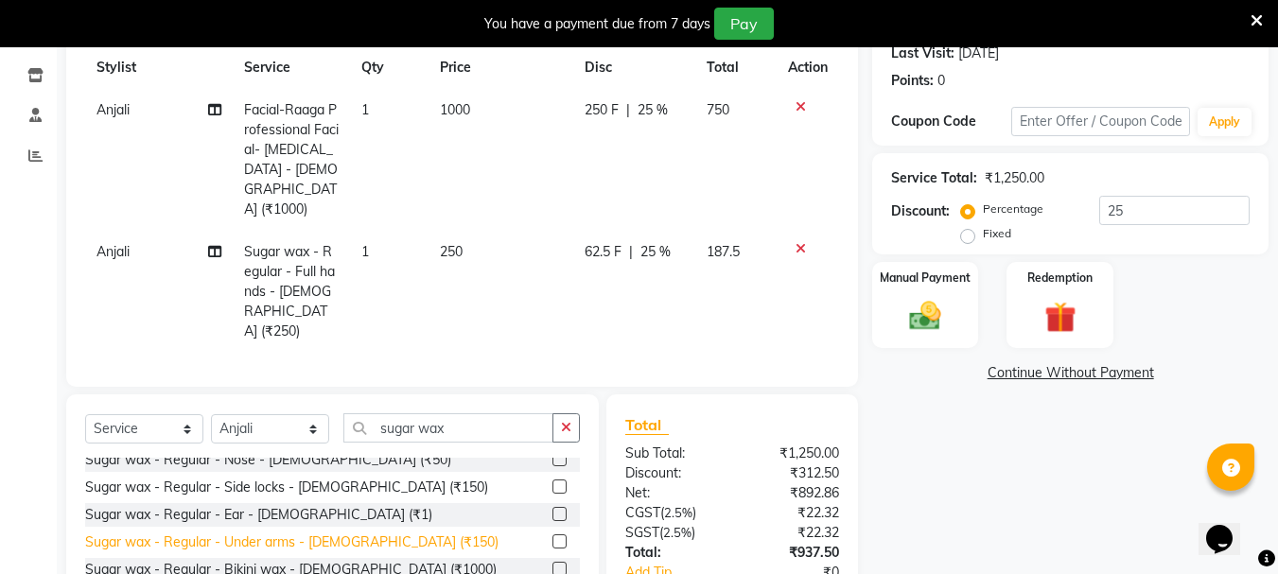
click at [316, 533] on div "Sugar wax - Regular - Under arms - Female (₹150)" at bounding box center [291, 543] width 413 height 20
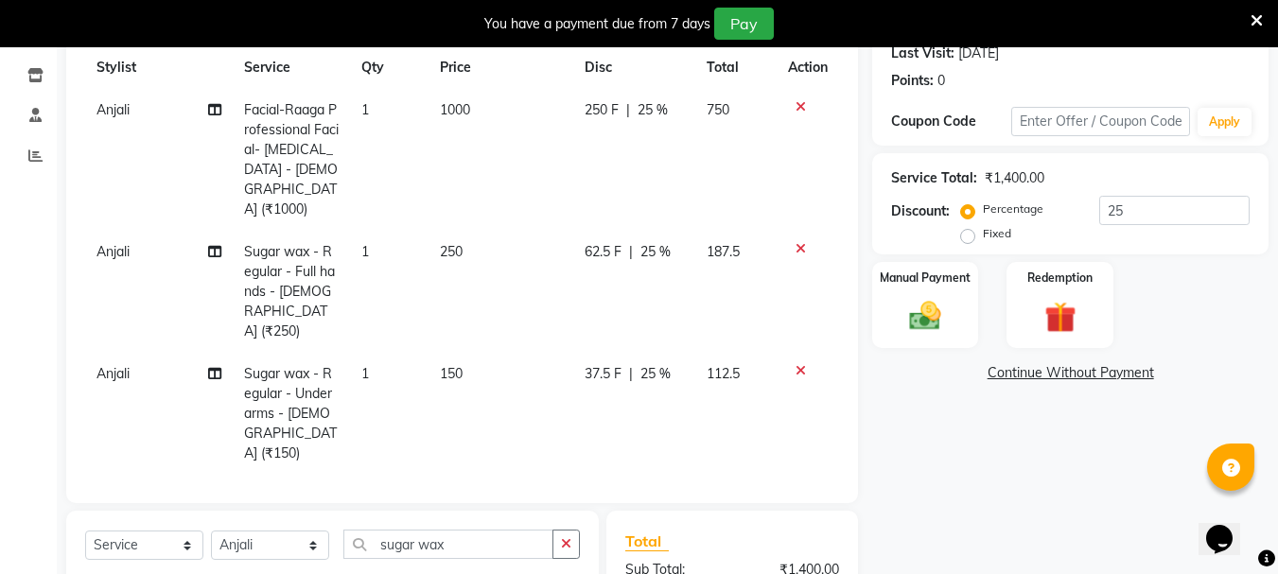
checkbox input "false"
click at [567, 537] on icon "button" at bounding box center [566, 543] width 10 height 13
click at [309, 531] on select "Select Stylist Anjali Chinmay Kajol KOMAL SHINDE Pranav Priti Mohan Bodke Ranve…" at bounding box center [270, 545] width 118 height 29
select select "83974"
click at [211, 531] on select "Select Stylist Anjali Chinmay Kajol KOMAL SHINDE Pranav Priti Mohan Bodke Ranve…" at bounding box center [270, 545] width 118 height 29
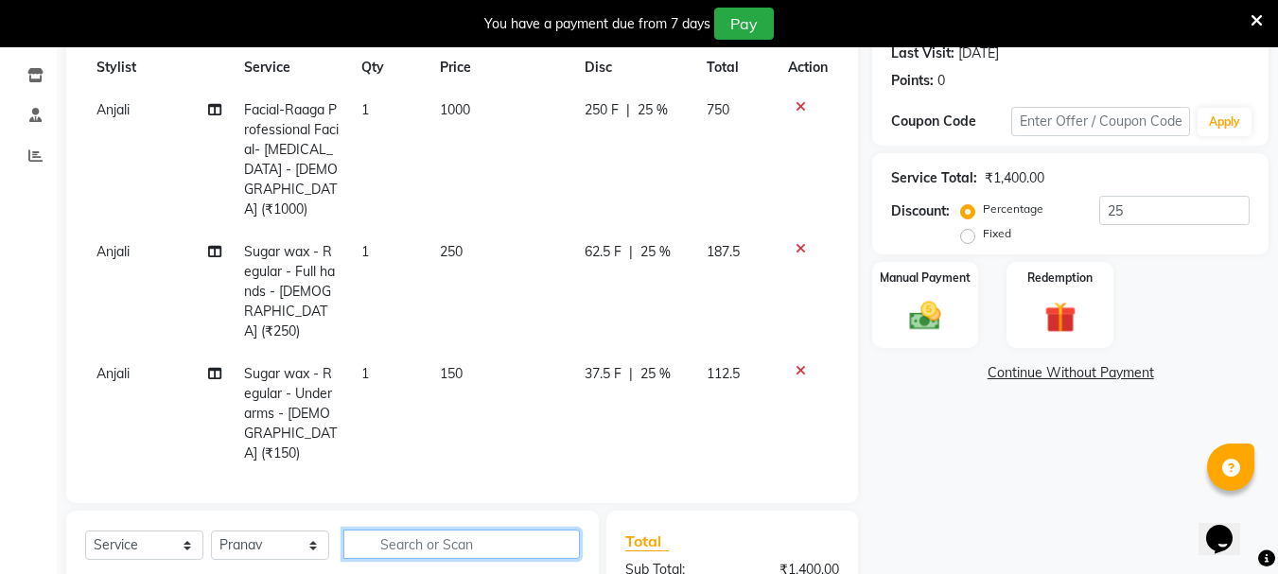
click at [465, 530] on input "text" at bounding box center [461, 544] width 237 height 29
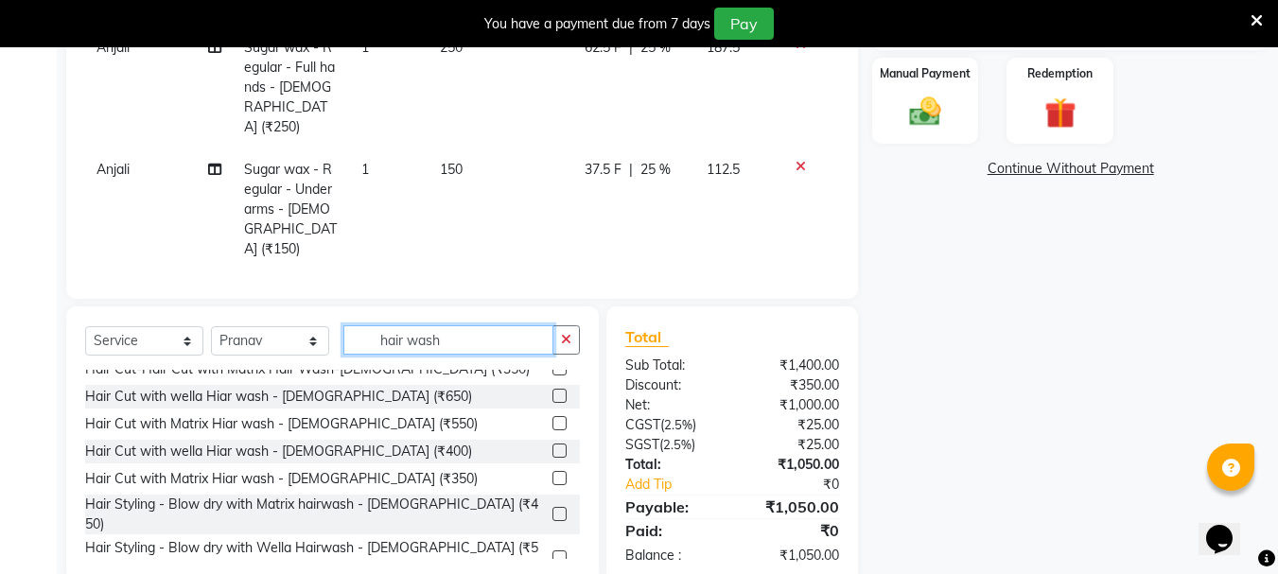
scroll to position [189, 0]
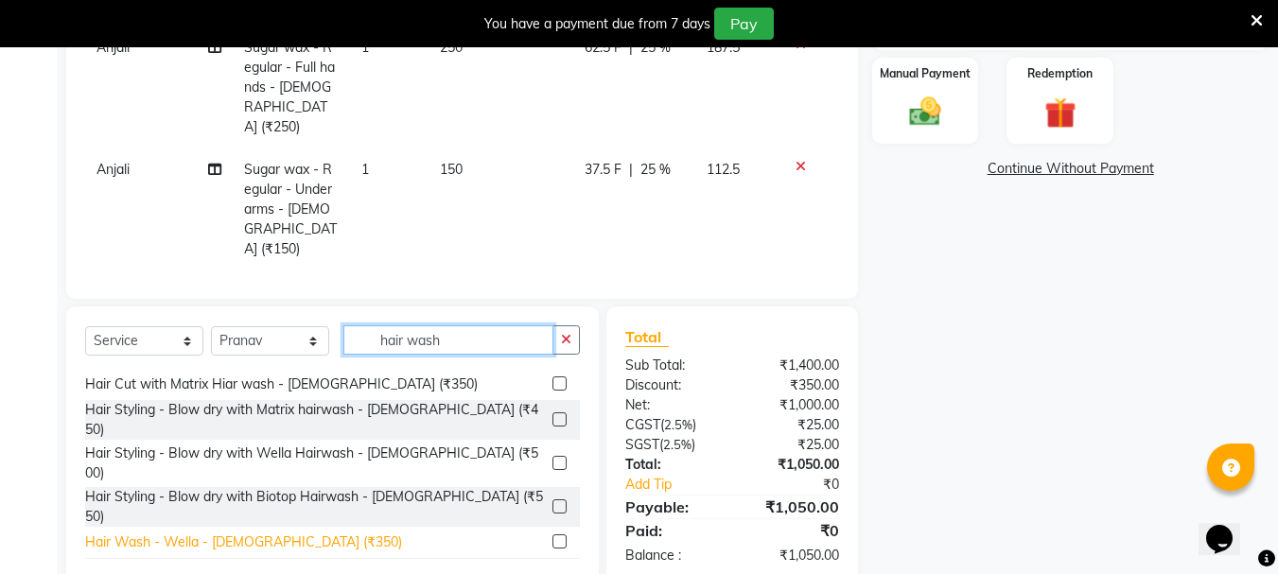
type input "hair wash"
click at [252, 533] on div "Hair Wash - Wella - Female (₹350)" at bounding box center [243, 543] width 317 height 20
checkbox input "false"
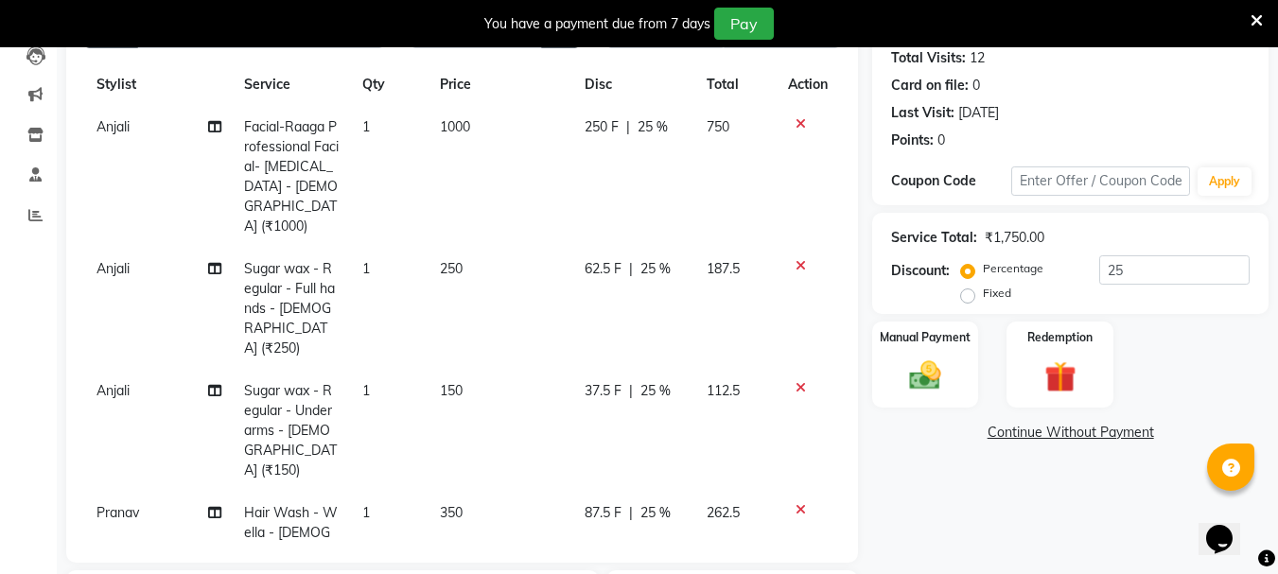
scroll to position [420, 0]
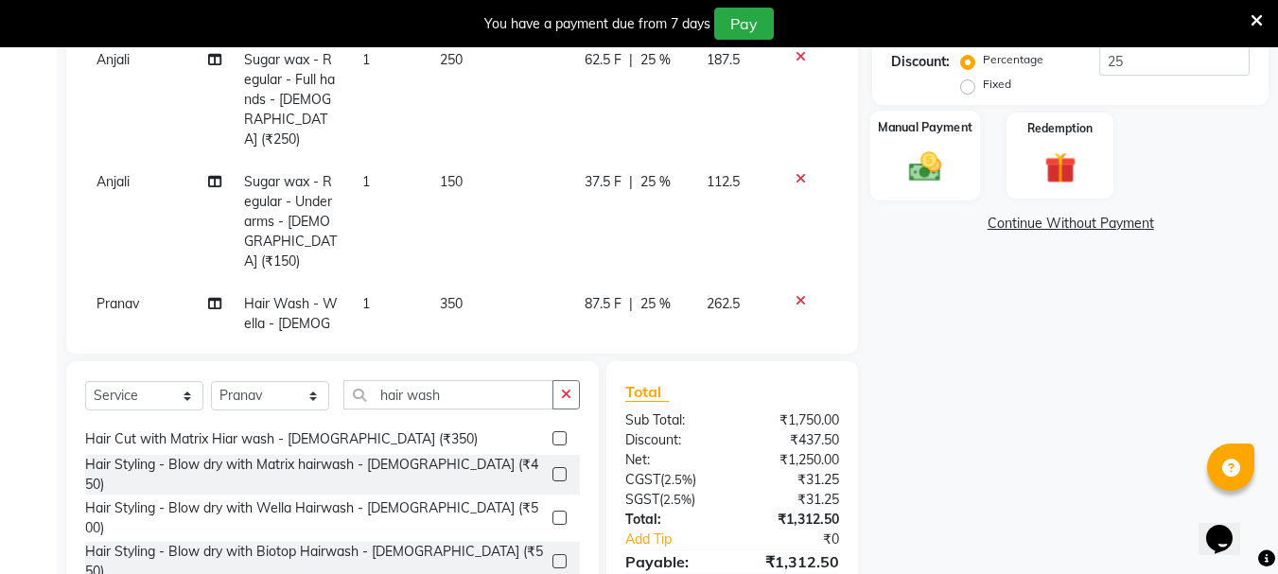
click at [960, 174] on div "Manual Payment" at bounding box center [925, 156] width 111 height 90
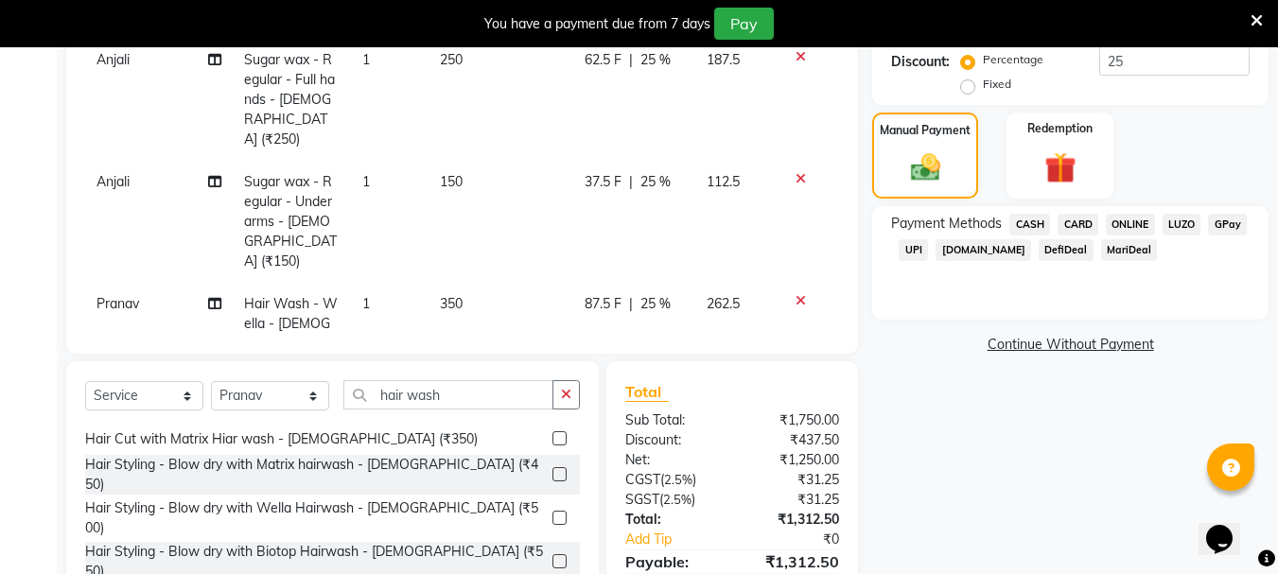
click at [1122, 223] on span "ONLINE" at bounding box center [1130, 225] width 49 height 22
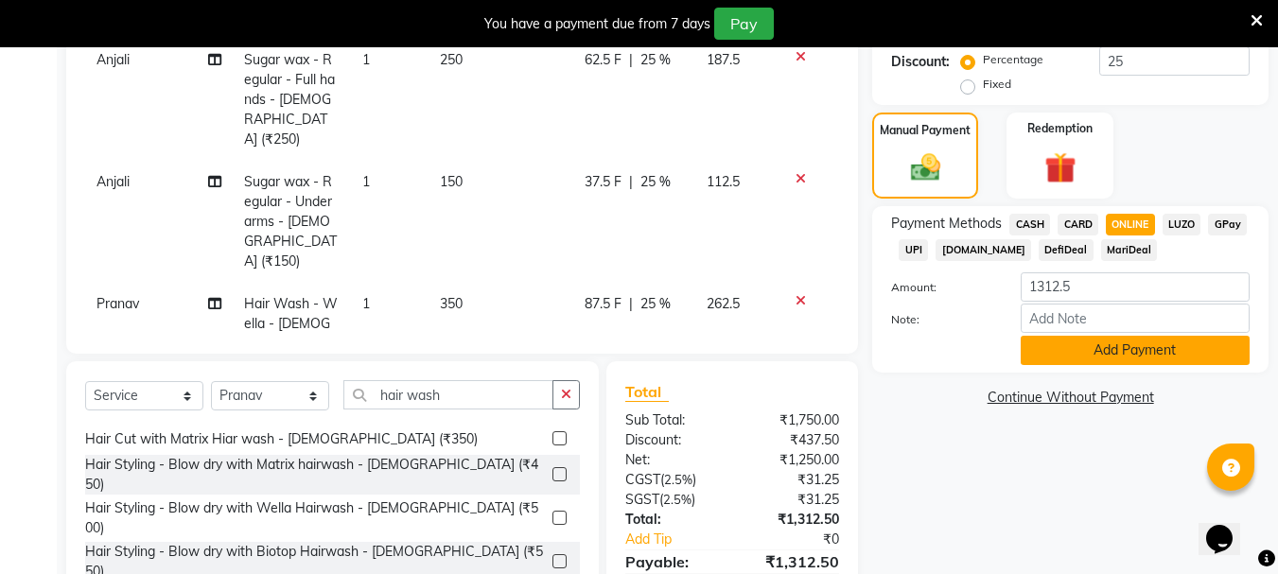
click at [1082, 348] on button "Add Payment" at bounding box center [1135, 350] width 229 height 29
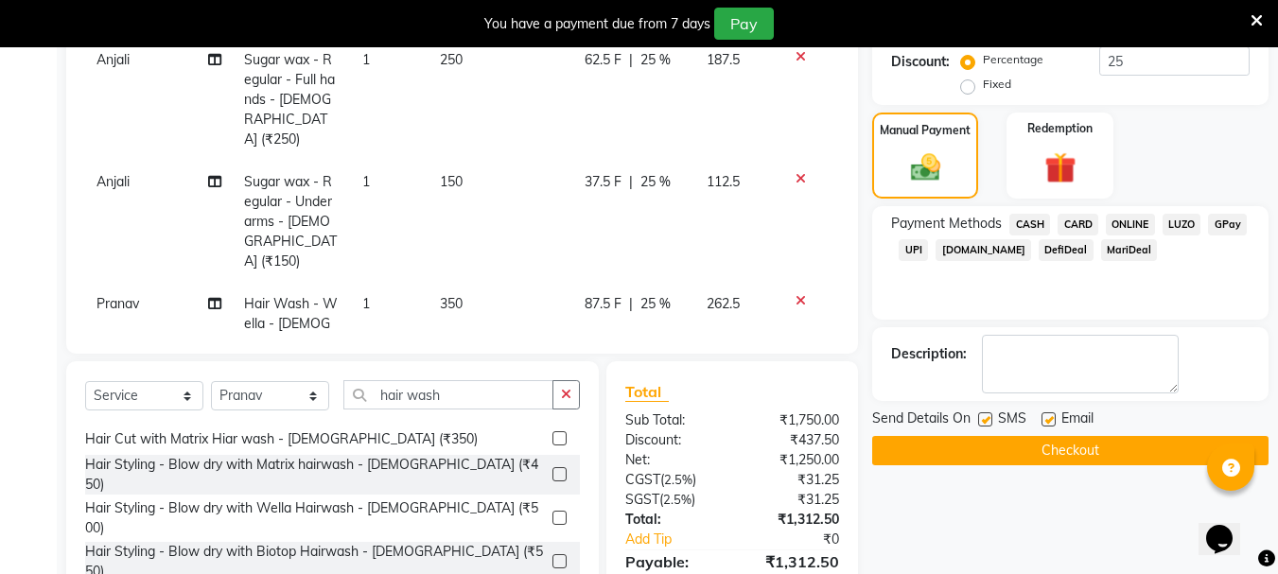
click at [1080, 448] on button "Checkout" at bounding box center [1070, 450] width 396 height 29
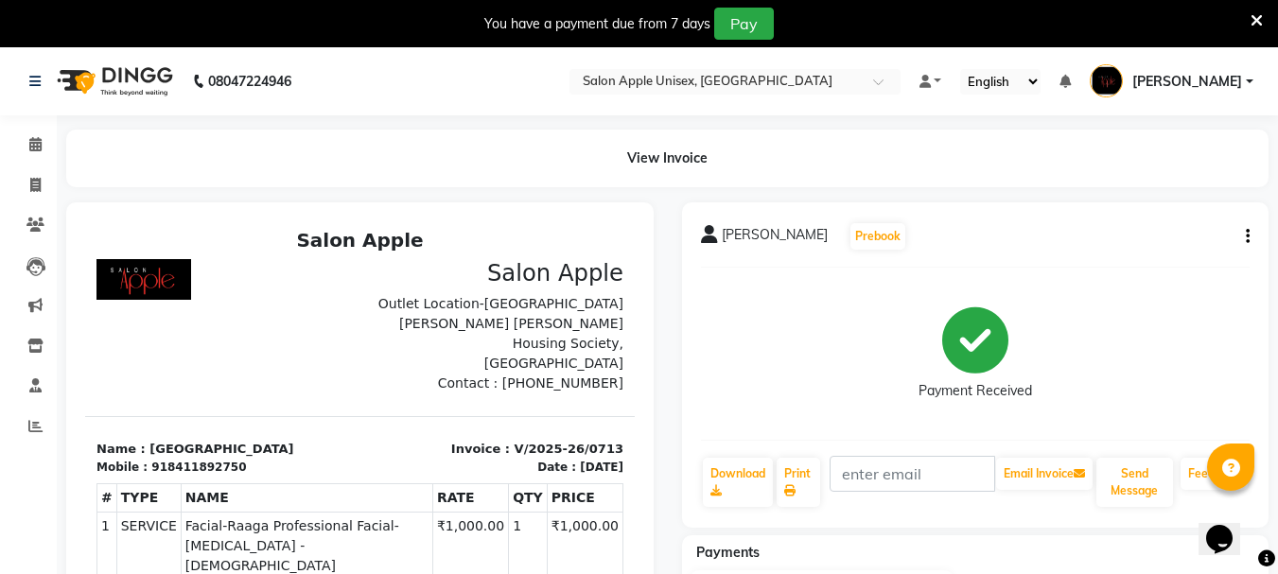
select select "133"
select select "service"
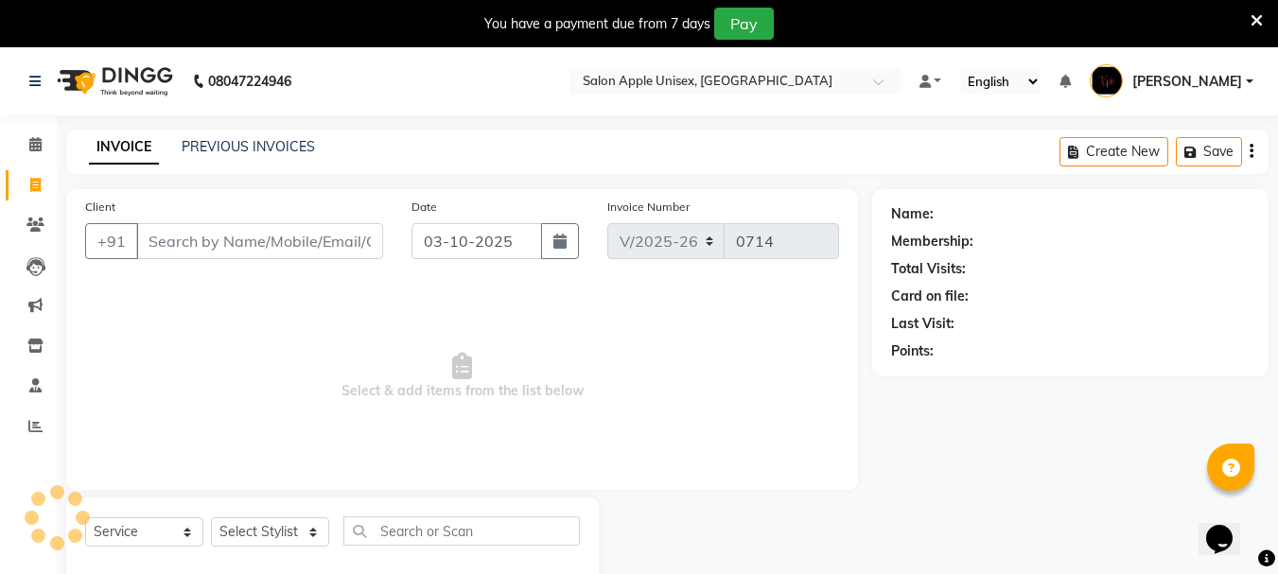
scroll to position [47, 0]
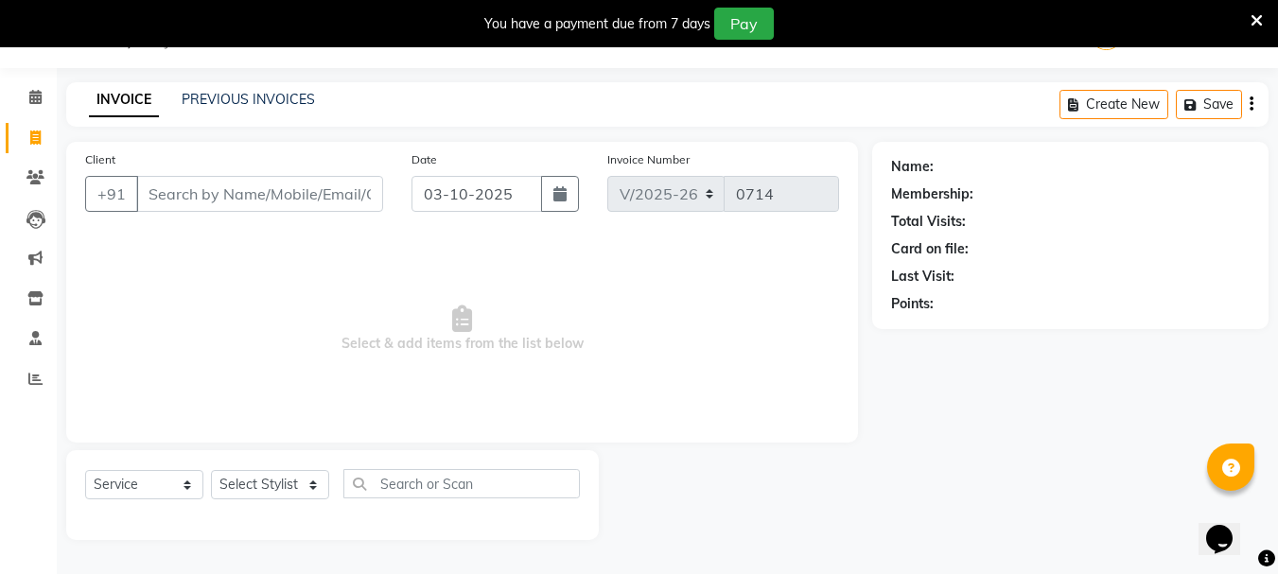
click at [290, 197] on input "Client" at bounding box center [259, 194] width 247 height 36
drag, startPoint x: 276, startPoint y: 197, endPoint x: 302, endPoint y: 217, distance: 32.4
click at [281, 208] on input "Client" at bounding box center [259, 194] width 247 height 36
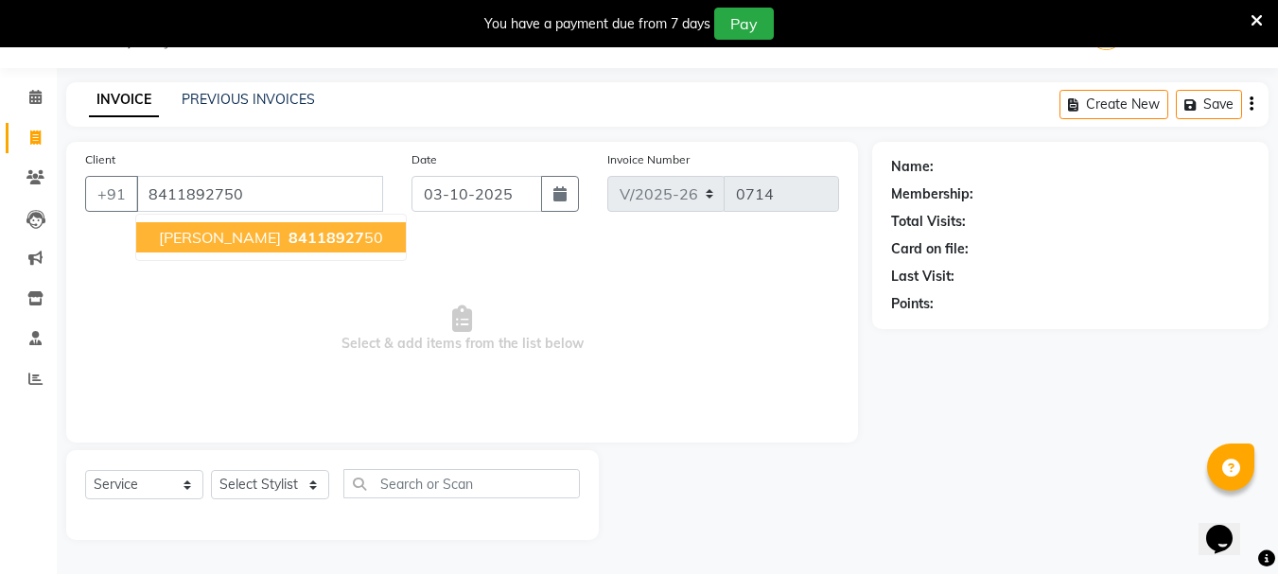
type input "8411892750"
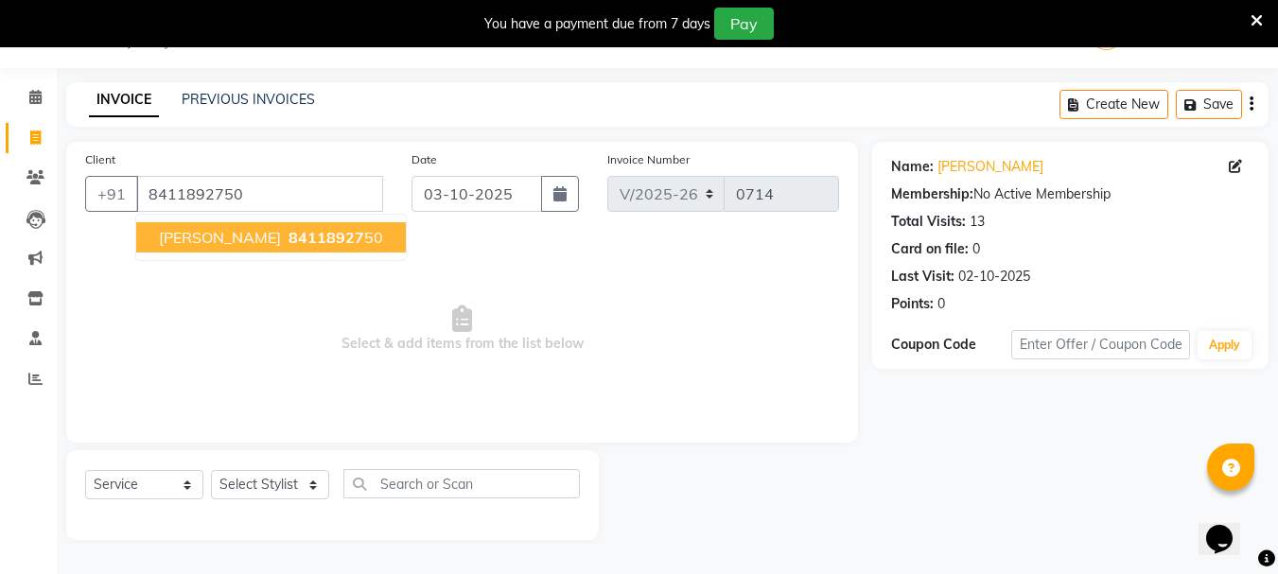
click at [289, 234] on span "84118927" at bounding box center [327, 237] width 76 height 19
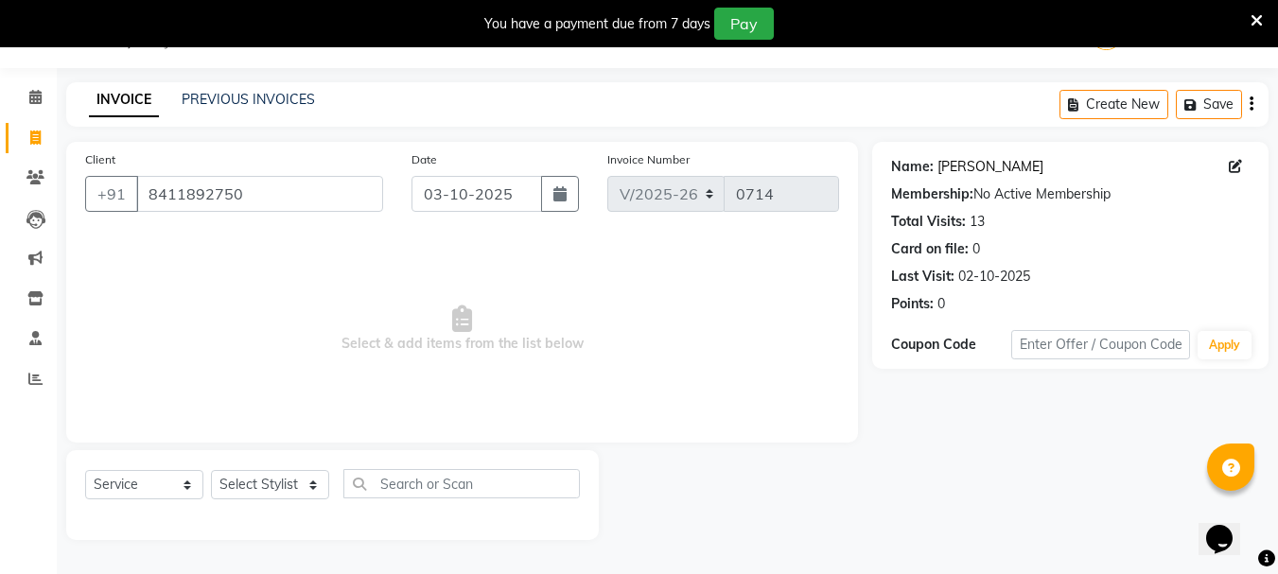
click at [955, 167] on link "Nupur" at bounding box center [991, 167] width 106 height 20
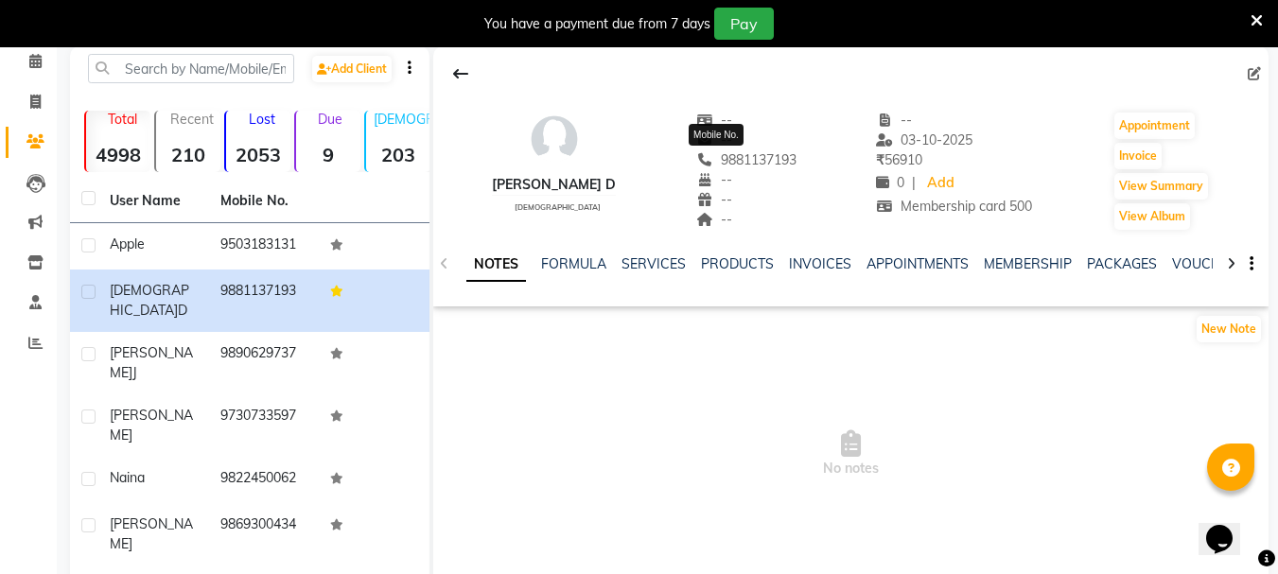
scroll to position [95, 0]
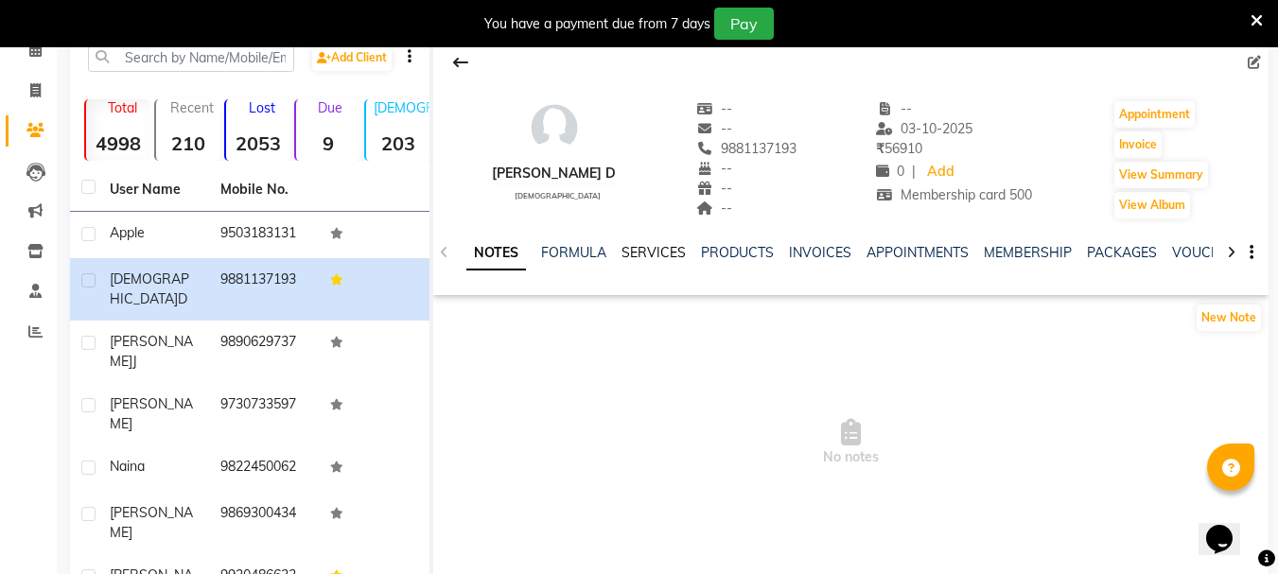
click at [671, 253] on link "SERVICES" at bounding box center [654, 252] width 64 height 17
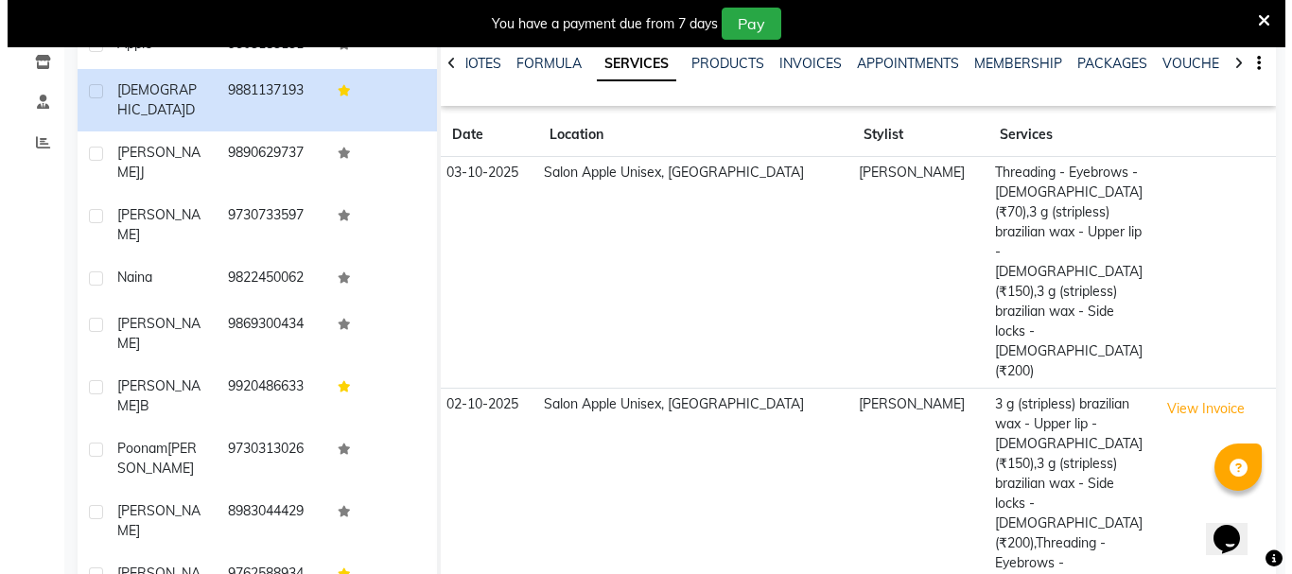
scroll to position [189, 0]
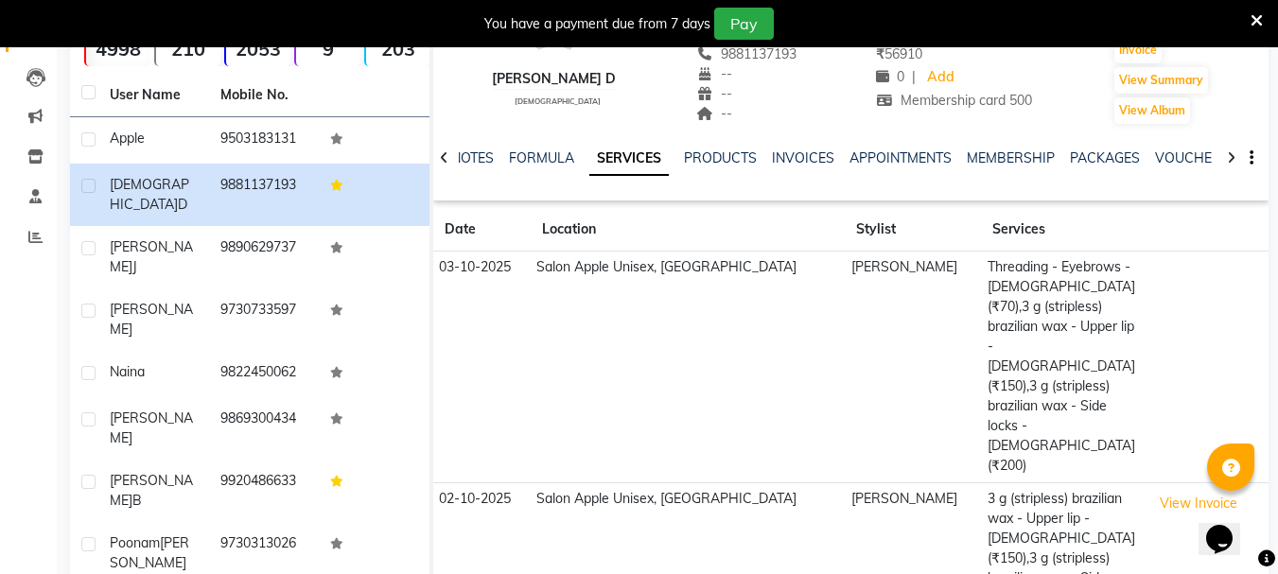
click at [1041, 296] on td "Threading - Eyebrows - [DEMOGRAPHIC_DATA] (₹70),3 g (stripless) brazilian wax -…" at bounding box center [1063, 368] width 164 height 232
click at [1170, 262] on td at bounding box center [1207, 368] width 123 height 232
click at [1008, 275] on td "Threading - Eyebrows - [DEMOGRAPHIC_DATA] (₹70),3 g (stripless) brazilian wax -…" at bounding box center [1063, 368] width 164 height 232
drag, startPoint x: 968, startPoint y: 270, endPoint x: 981, endPoint y: 282, distance: 18.1
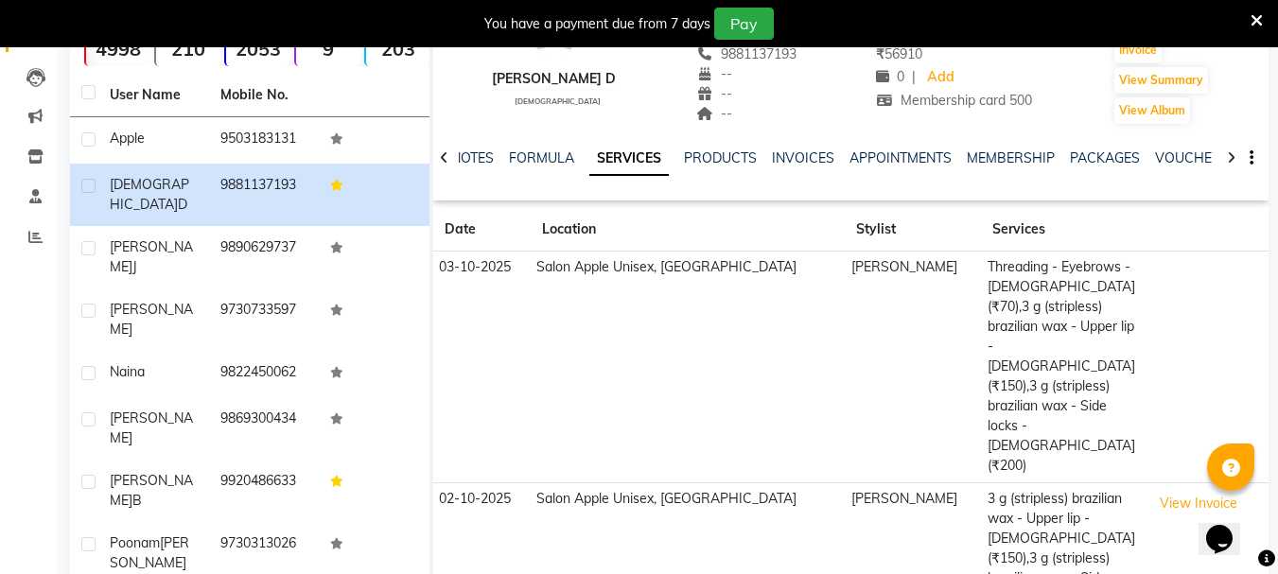
click at [981, 274] on td "Threading - Eyebrows - [DEMOGRAPHIC_DATA] (₹70),3 g (stripless) brazilian wax -…" at bounding box center [1063, 368] width 164 height 232
click at [1176, 489] on button "View Invoice" at bounding box center [1198, 503] width 95 height 29
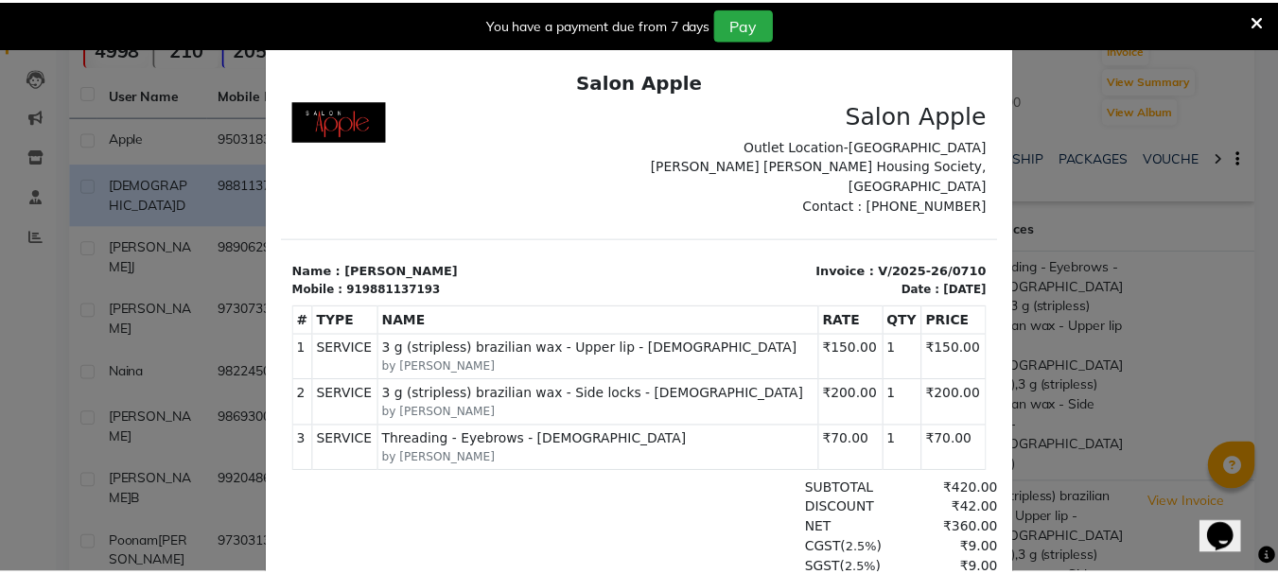
scroll to position [0, 0]
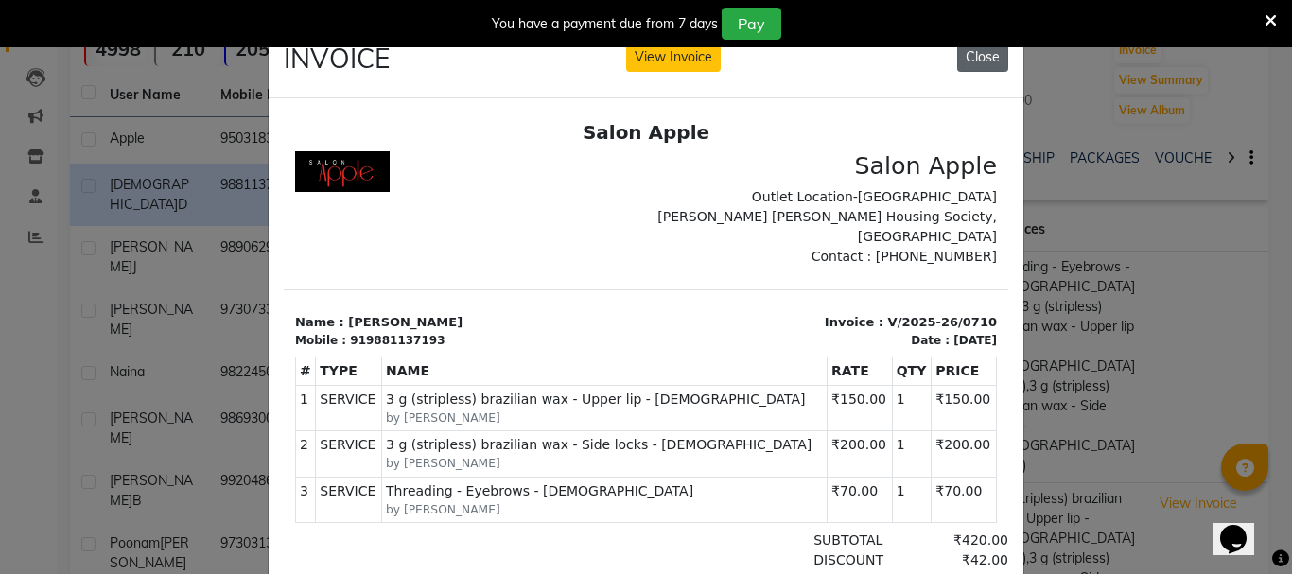
click at [979, 62] on button "Close" at bounding box center [982, 57] width 51 height 29
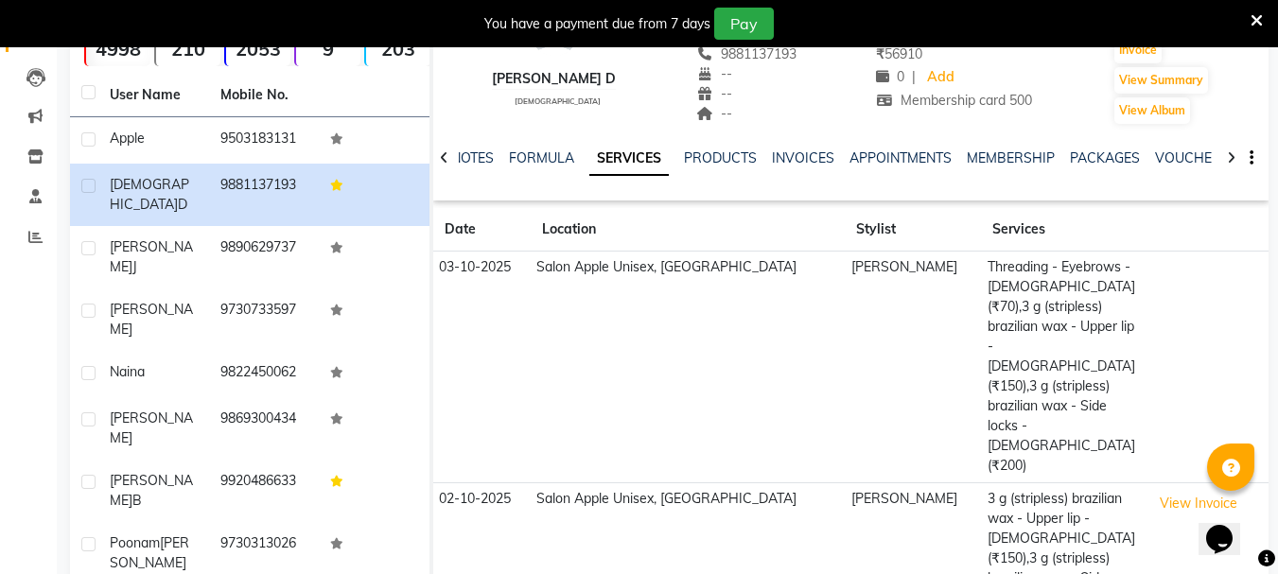
click at [1172, 264] on td at bounding box center [1207, 368] width 123 height 232
click at [939, 270] on td "[PERSON_NAME]" at bounding box center [913, 368] width 136 height 232
click at [437, 271] on td "03-10-2025" at bounding box center [481, 368] width 97 height 232
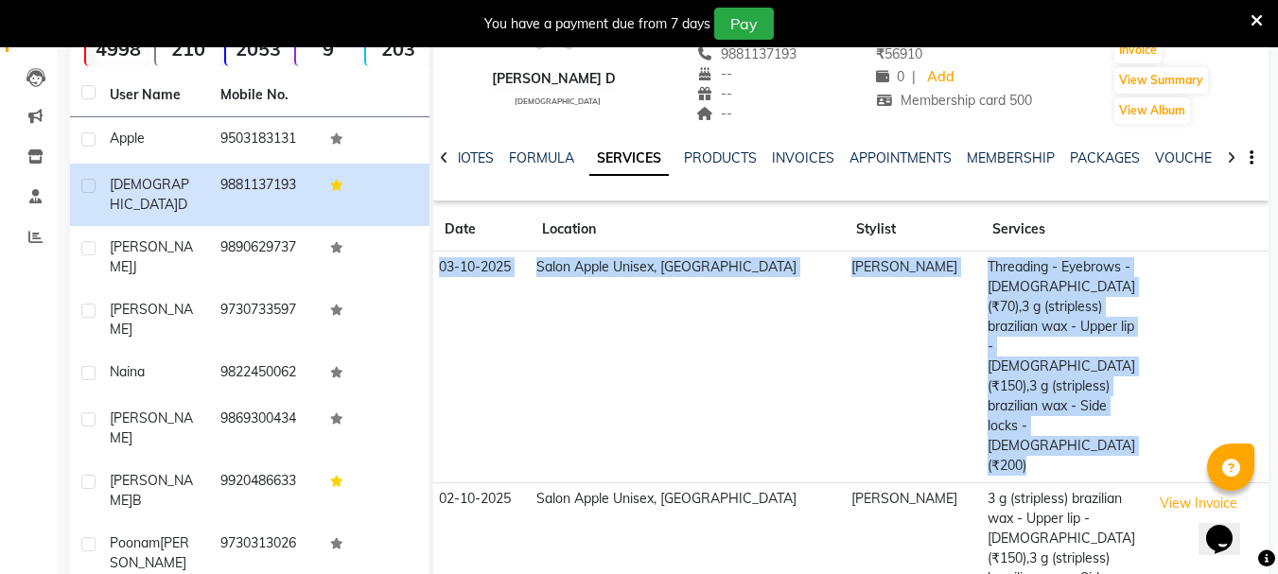
drag, startPoint x: 435, startPoint y: 261, endPoint x: 1154, endPoint y: 378, distance: 728.6
click at [1154, 378] on tr "[DATE] Salon Apple Unisex, Paud Road [PERSON_NAME] Threading - Eyebrows - [DEMO…" at bounding box center [850, 368] width 835 height 232
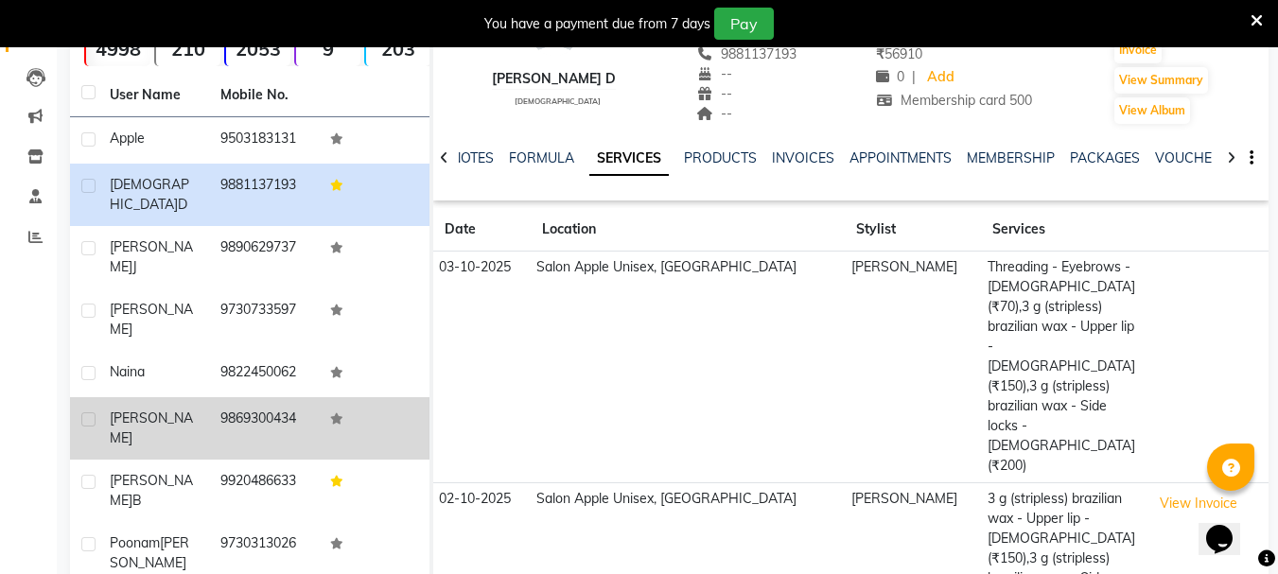
drag, startPoint x: 942, startPoint y: 292, endPoint x: 208, endPoint y: 361, distance: 737.4
click at [209, 397] on td "9869300434" at bounding box center [264, 428] width 111 height 62
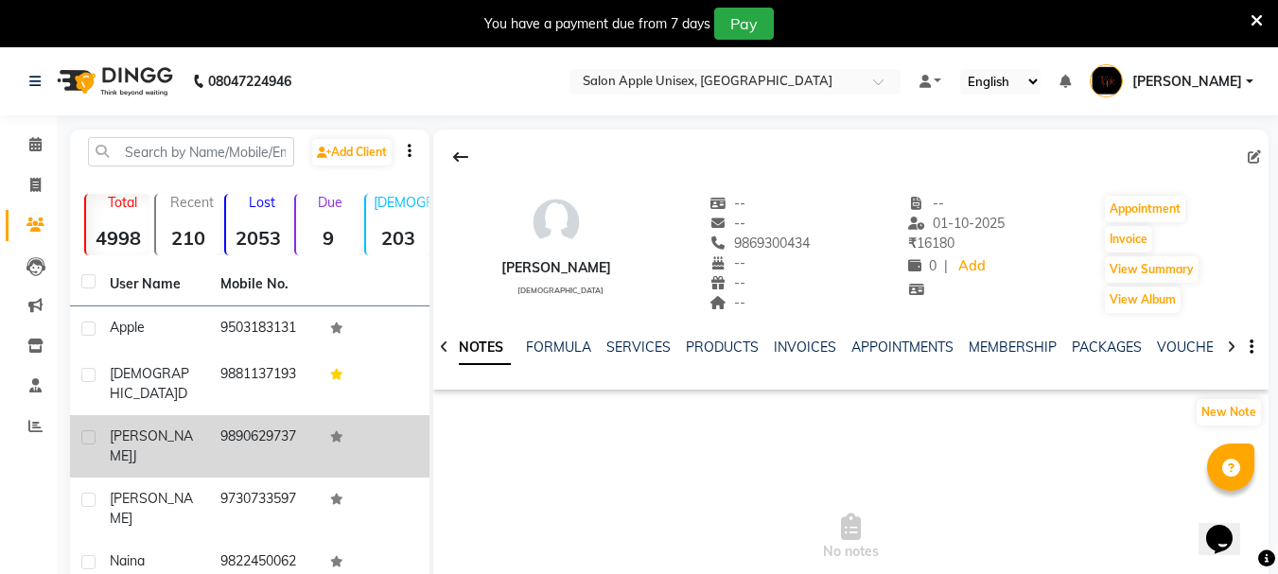
click at [281, 415] on td "9890629737" at bounding box center [264, 446] width 111 height 62
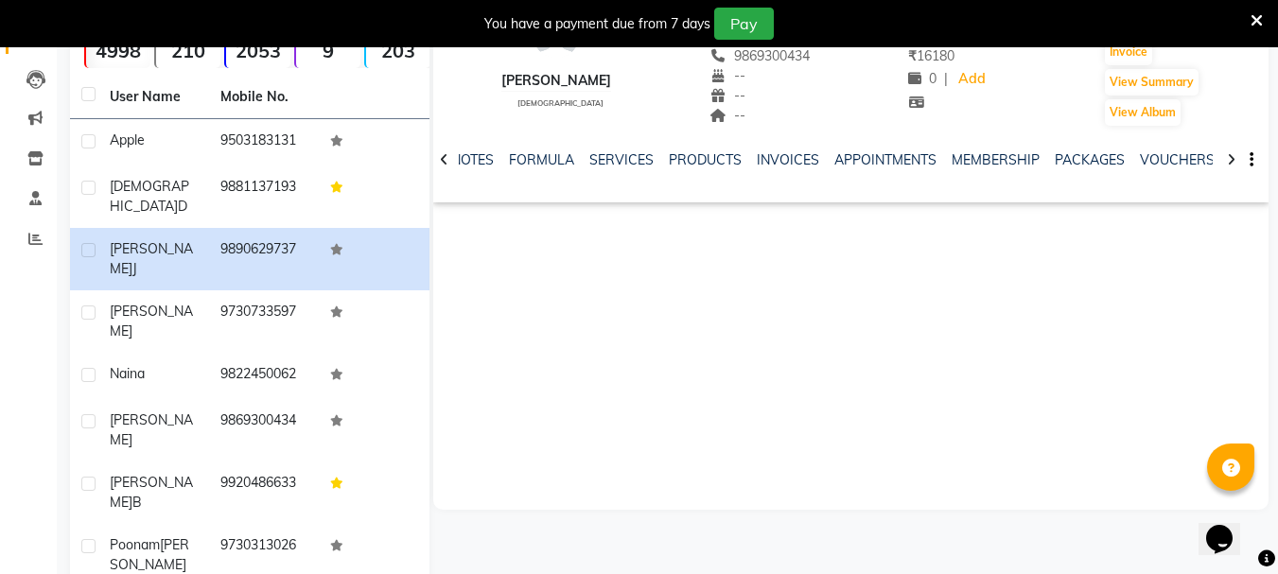
scroll to position [189, 0]
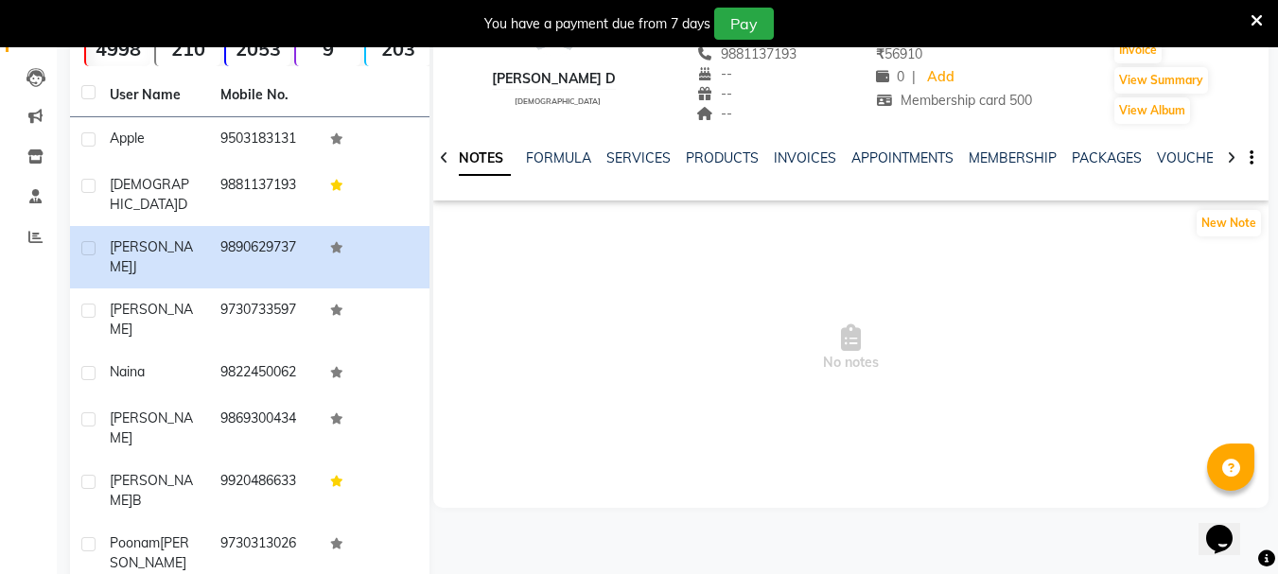
scroll to position [95, 0]
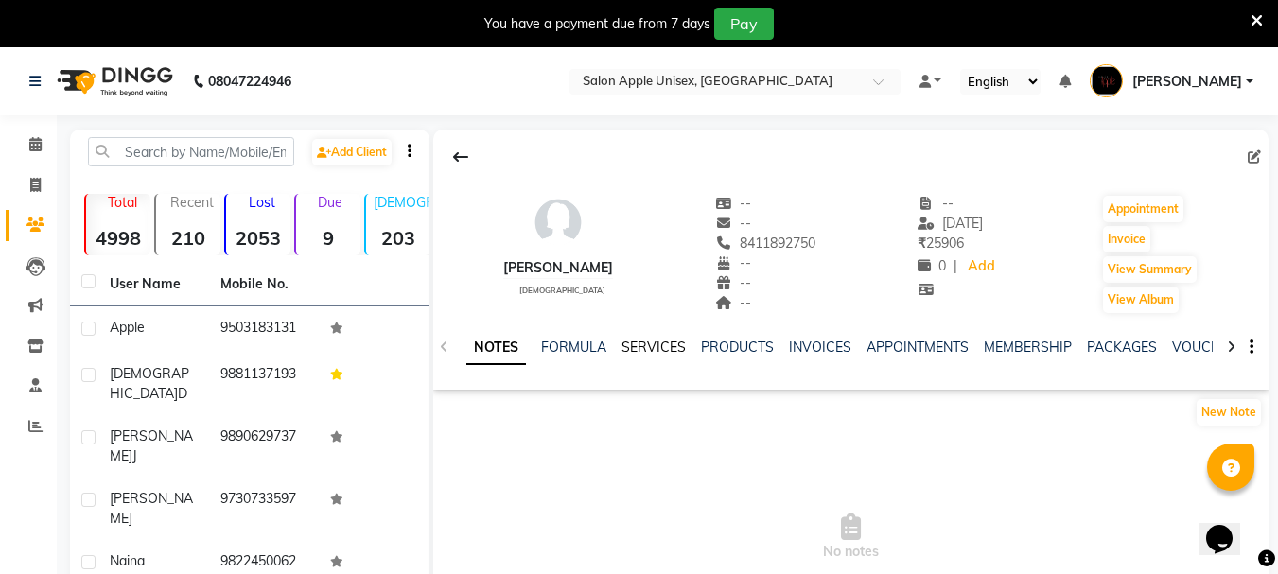
click at [661, 347] on link "SERVICES" at bounding box center [654, 347] width 64 height 17
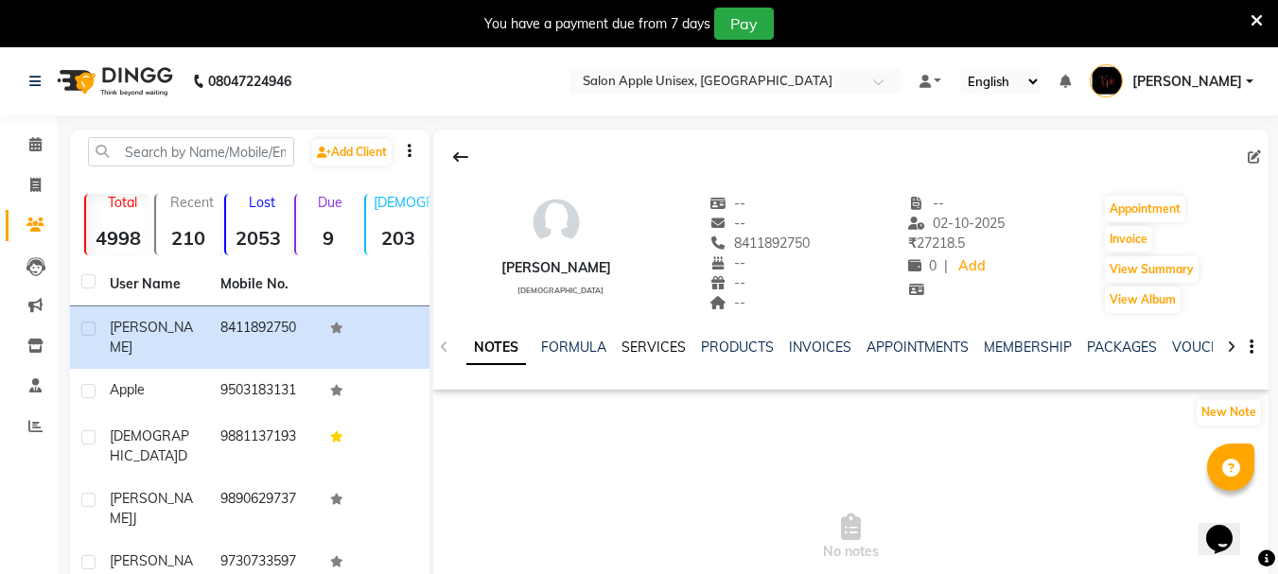
click at [643, 345] on link "SERVICES" at bounding box center [654, 347] width 64 height 17
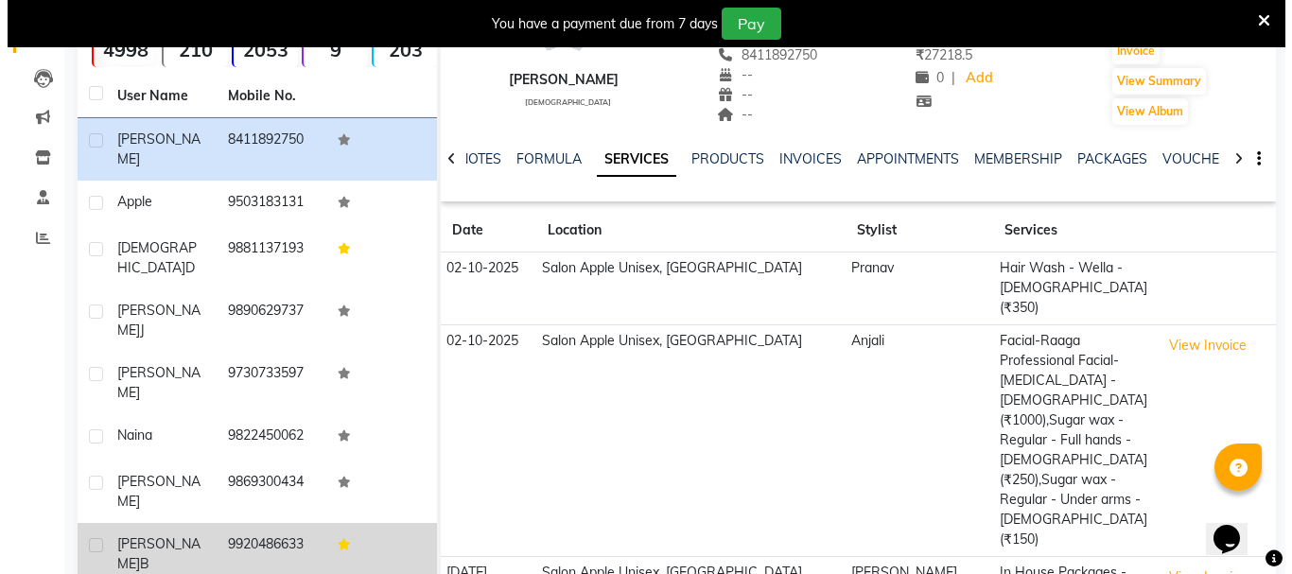
scroll to position [95, 0]
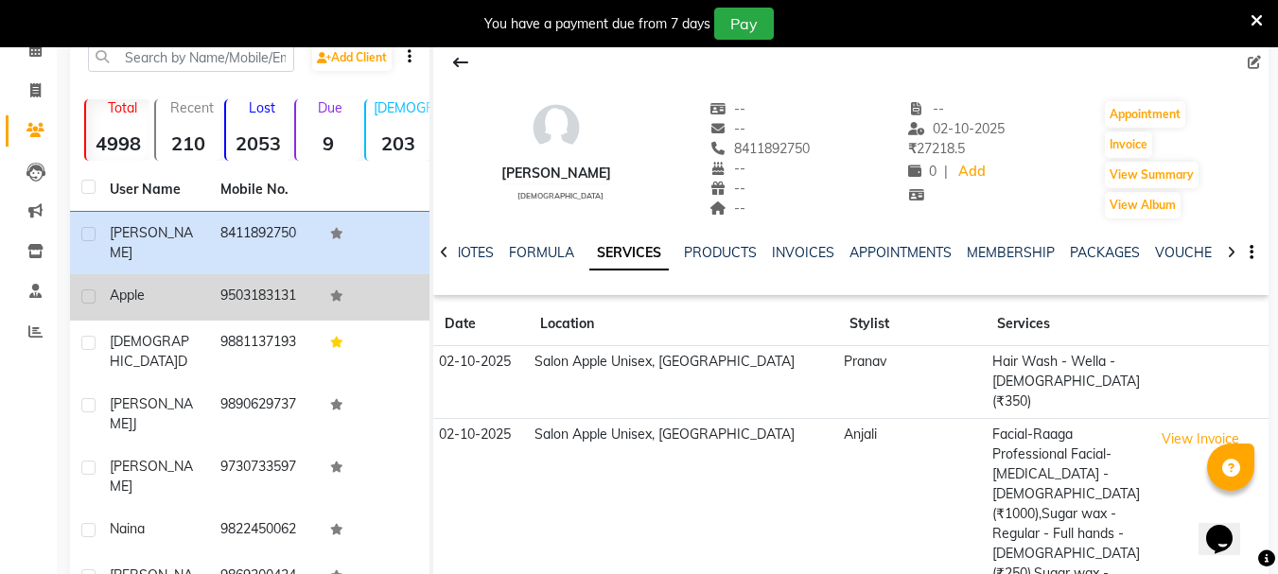
click at [272, 276] on td "9503183131" at bounding box center [264, 297] width 111 height 46
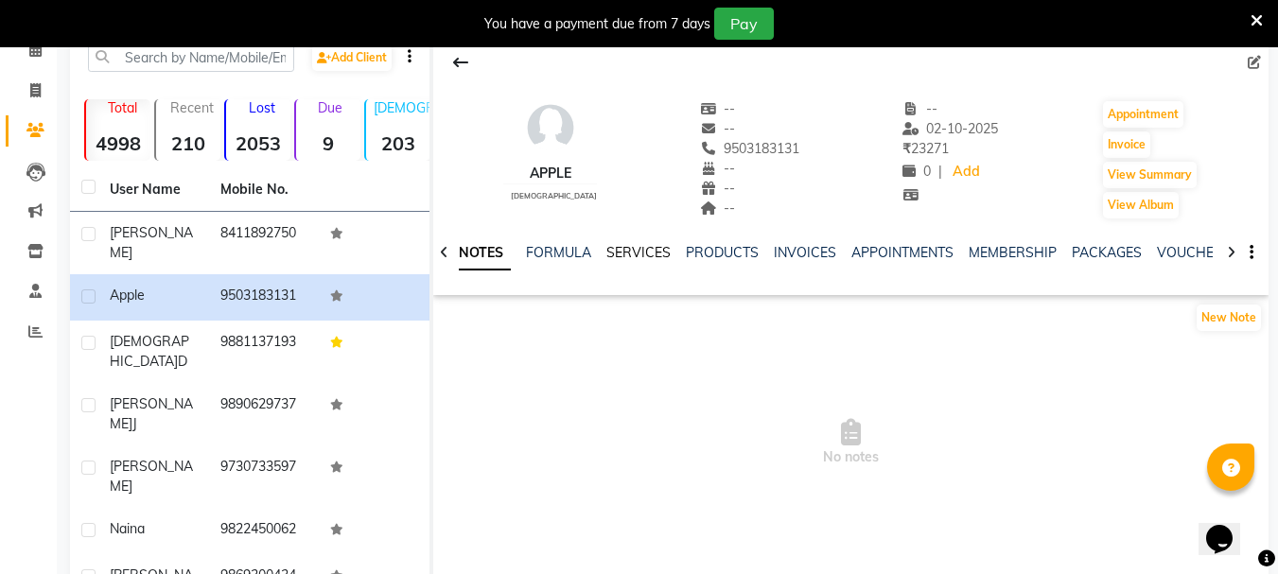
click at [626, 255] on link "SERVICES" at bounding box center [638, 252] width 64 height 17
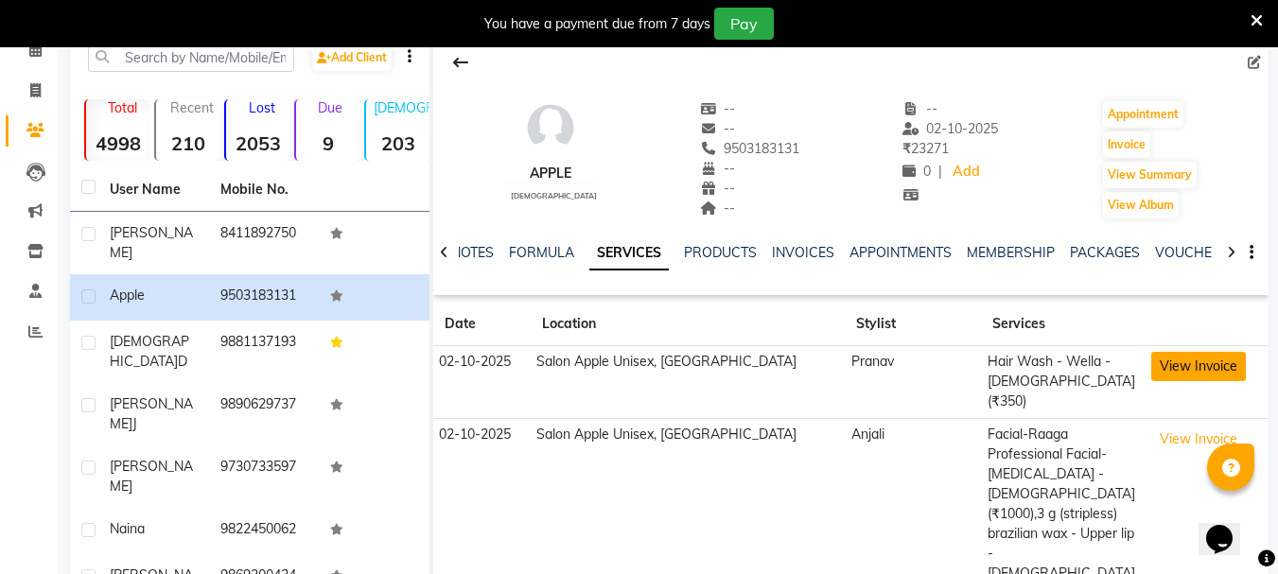
click at [1206, 359] on button "View Invoice" at bounding box center [1198, 366] width 95 height 29
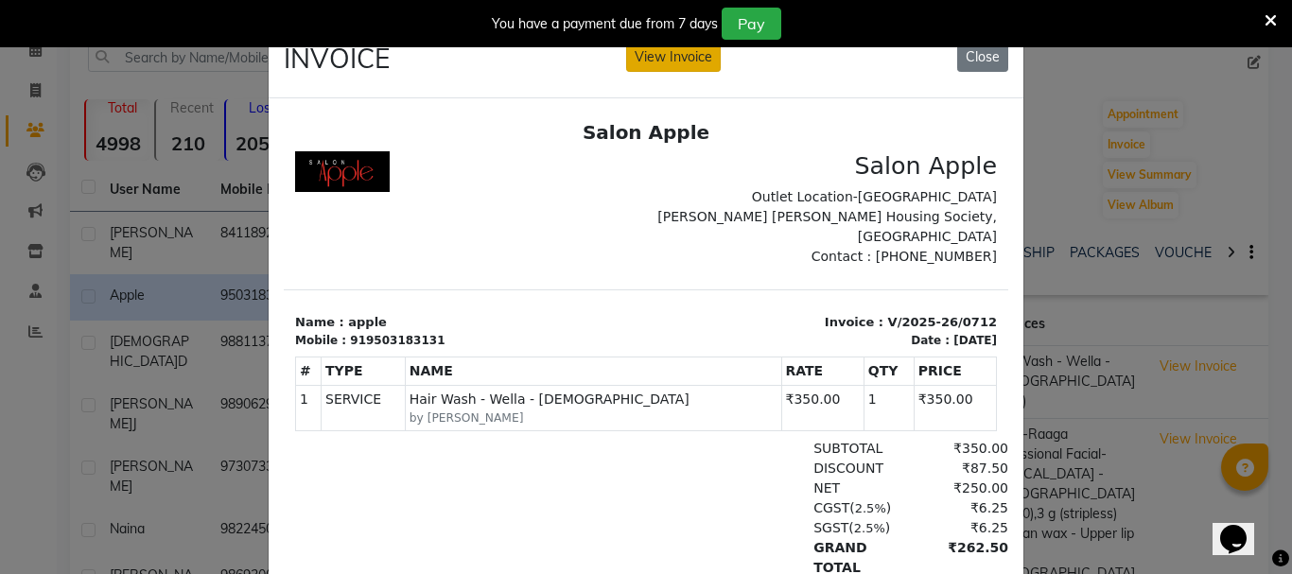
click at [668, 57] on button "View Invoice" at bounding box center [673, 57] width 95 height 29
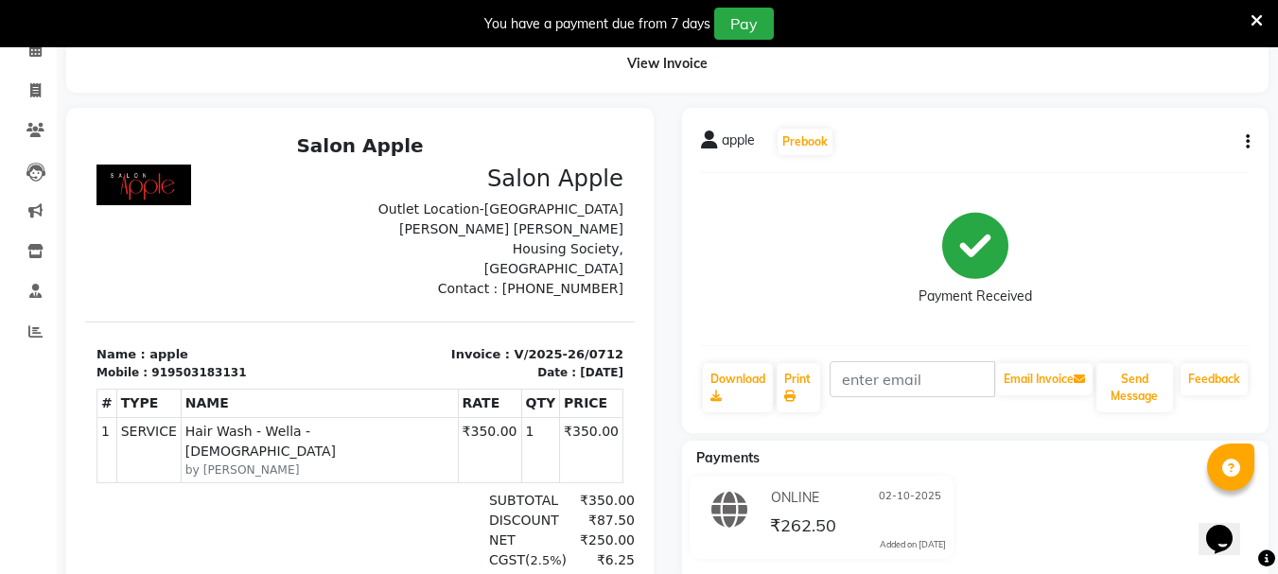
click at [1257, 143] on div "apple Prebook Payment Received Download Print Email Invoice Send Message Feedba…" at bounding box center [976, 270] width 588 height 325
click at [1244, 148] on button "button" at bounding box center [1243, 142] width 11 height 20
click at [1185, 149] on div "Cancel Invoice" at bounding box center [1171, 143] width 95 height 24
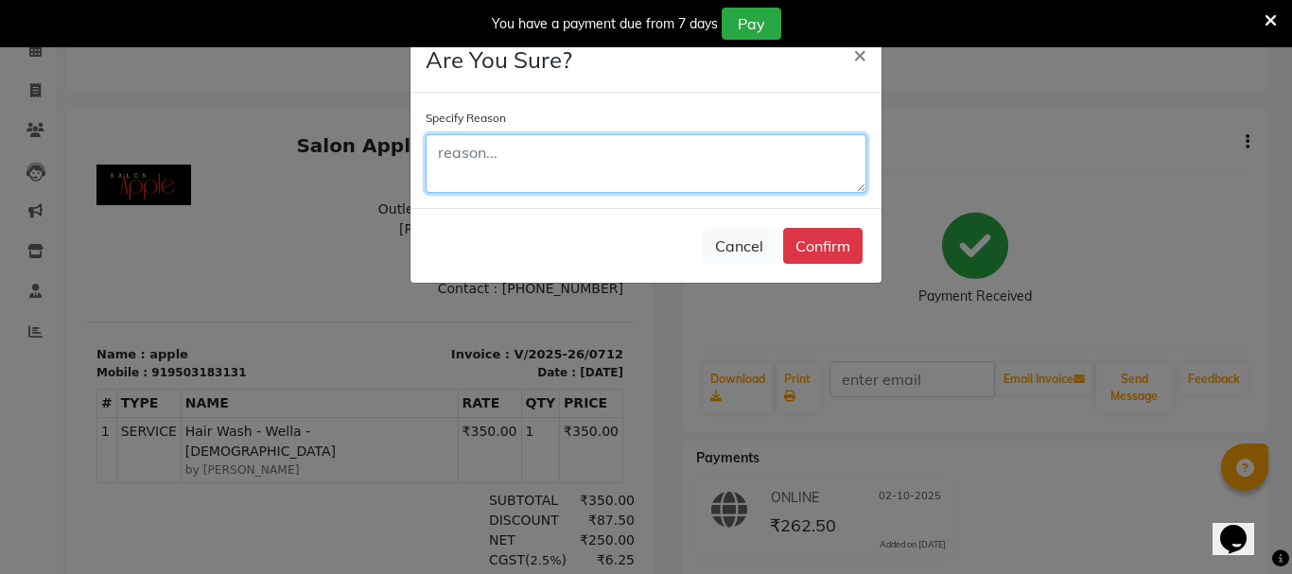
click at [521, 157] on textarea at bounding box center [646, 163] width 441 height 59
type textarea "d"
type textarea "wrong person"
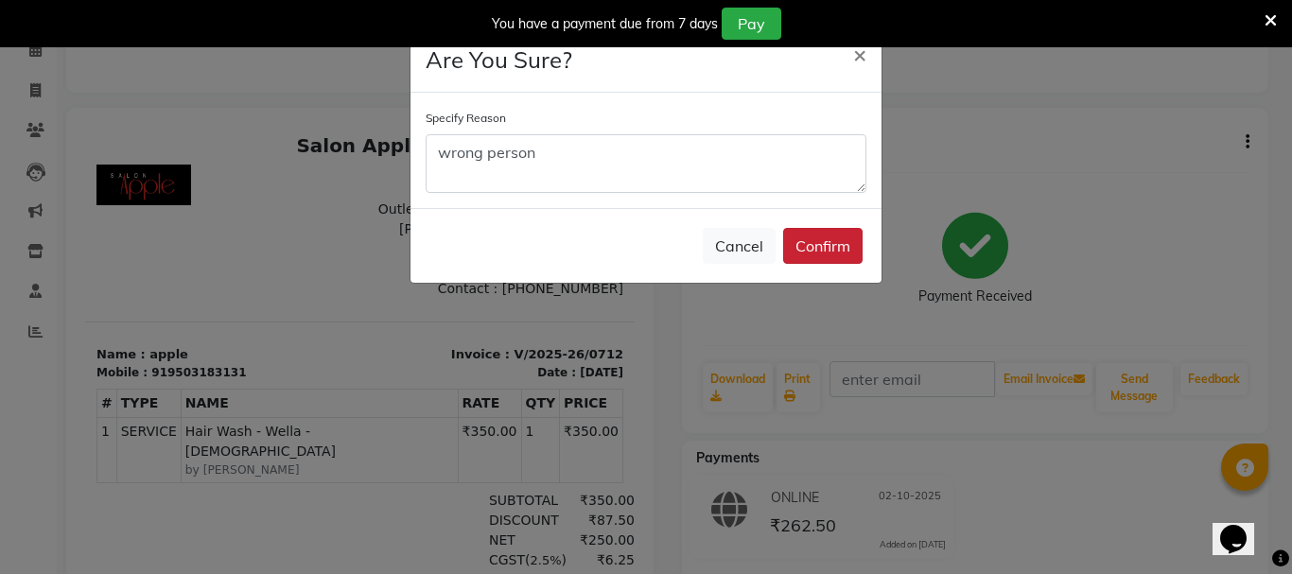
click at [817, 250] on button "Confirm" at bounding box center [822, 246] width 79 height 36
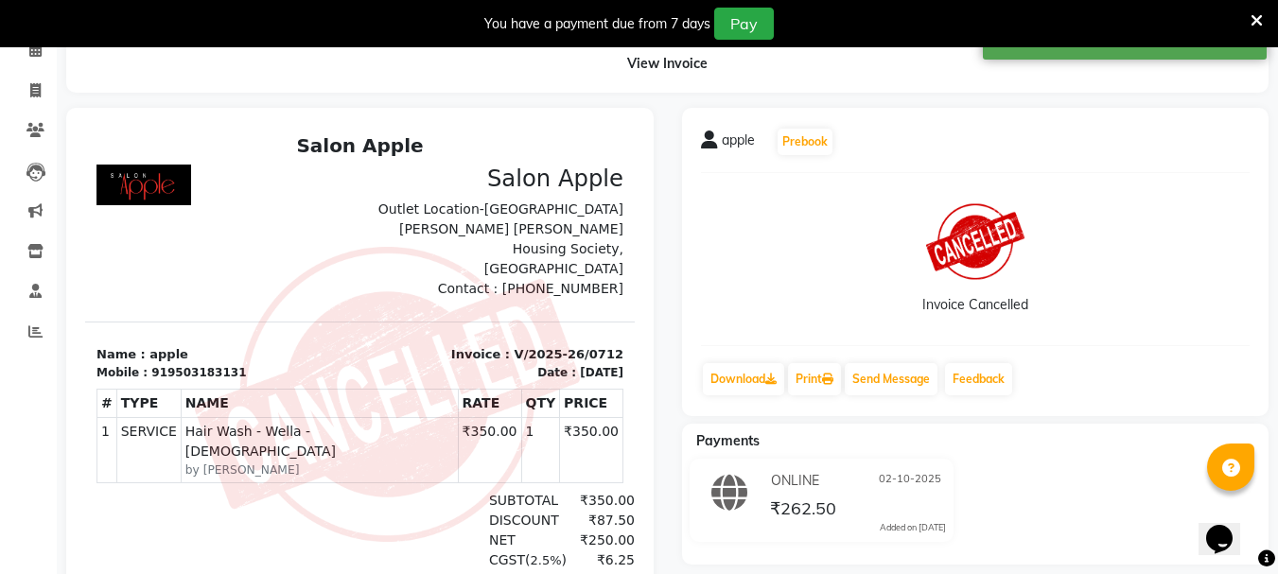
click at [1259, 17] on icon at bounding box center [1257, 20] width 12 height 17
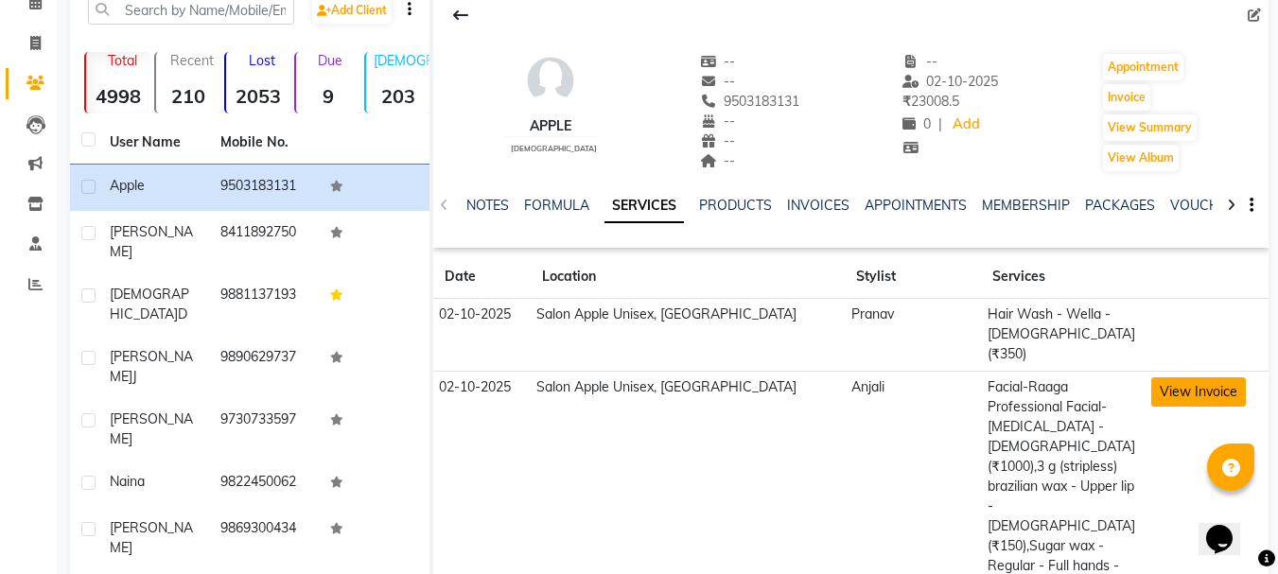
click at [1209, 377] on button "View Invoice" at bounding box center [1198, 391] width 95 height 29
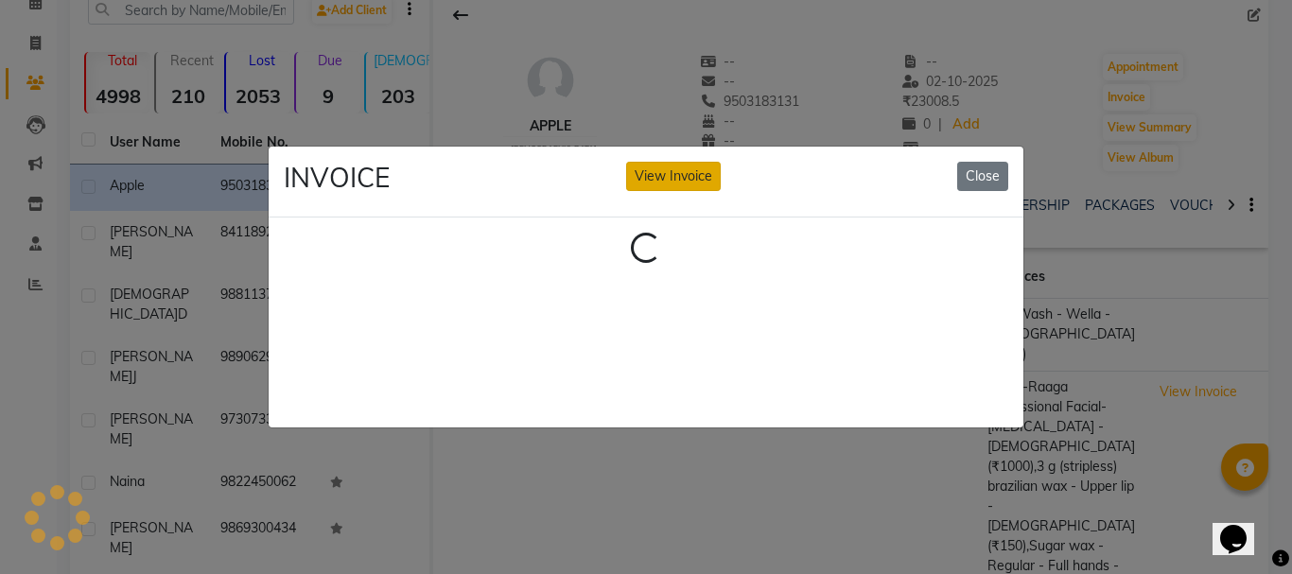
click at [692, 175] on button "View Invoice" at bounding box center [673, 176] width 95 height 29
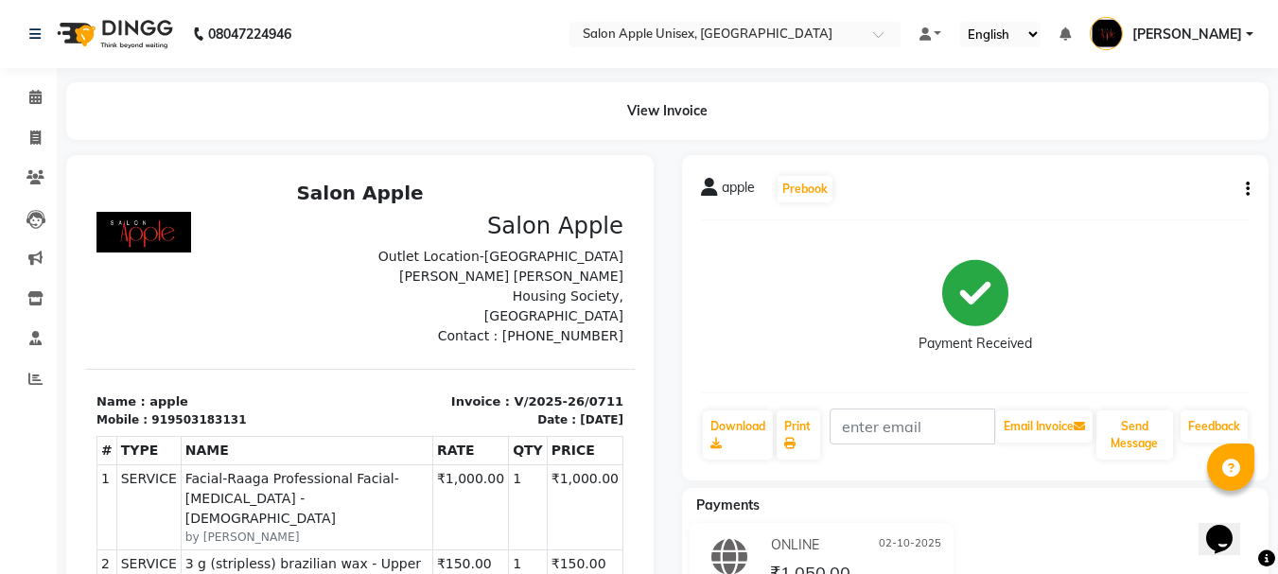
scroll to position [189, 0]
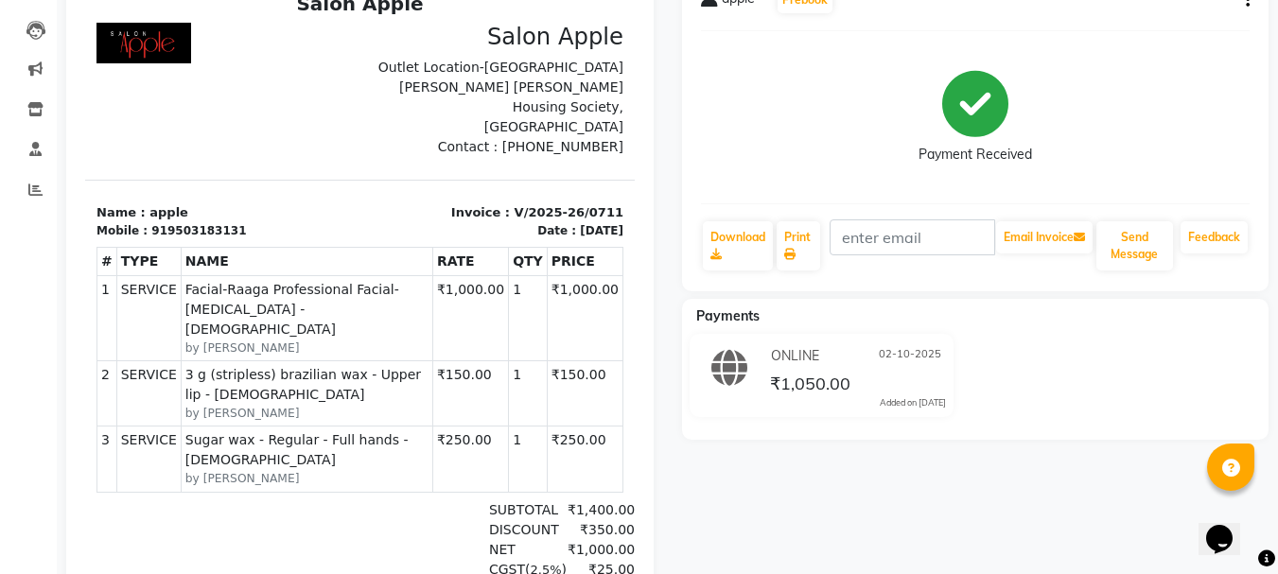
click at [1248, 1] on icon "button" at bounding box center [1248, 0] width 4 height 1
click at [1149, 9] on div "Cancel Invoice" at bounding box center [1171, 1] width 95 height 24
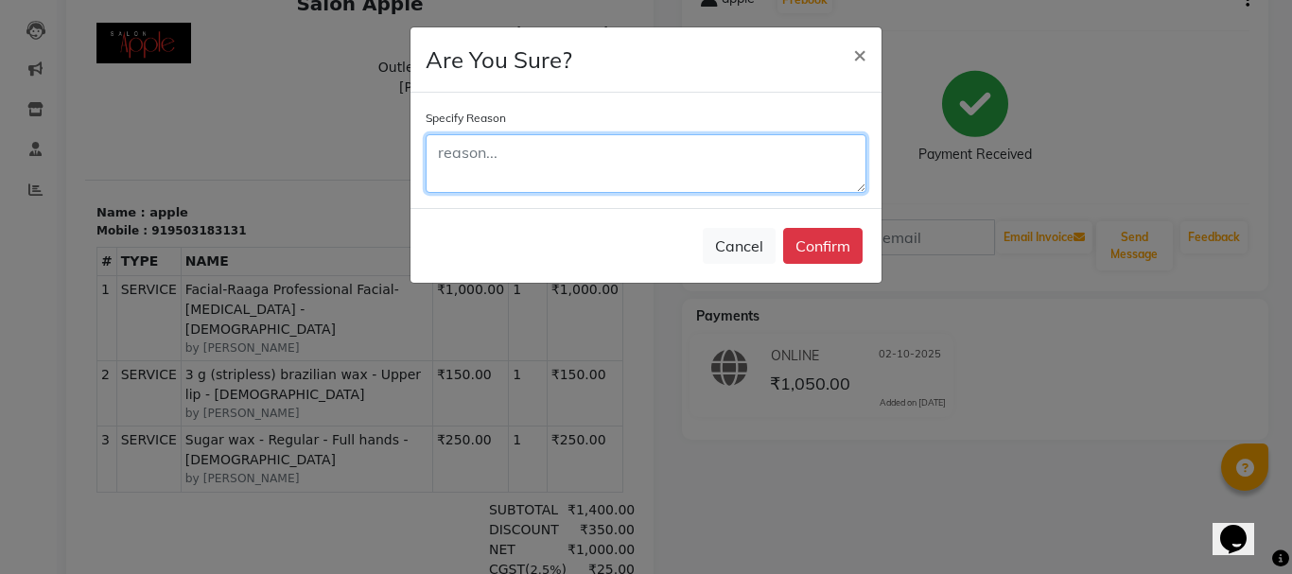
click at [605, 154] on textarea at bounding box center [646, 163] width 441 height 59
type textarea "wrong person"
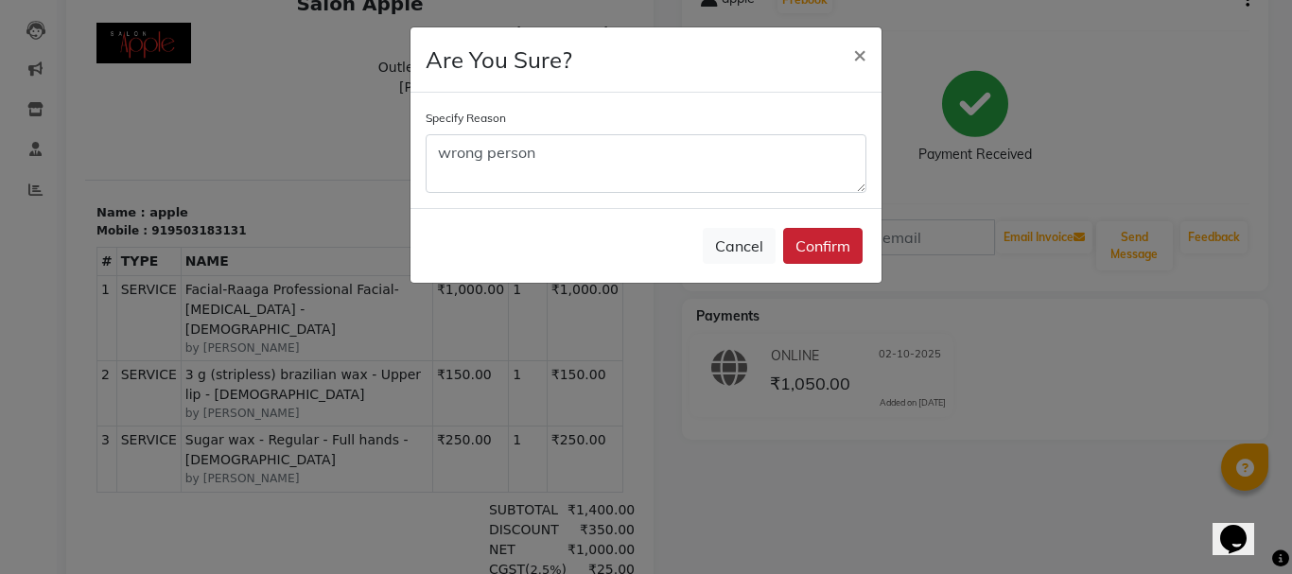
click at [824, 249] on button "Confirm" at bounding box center [822, 246] width 79 height 36
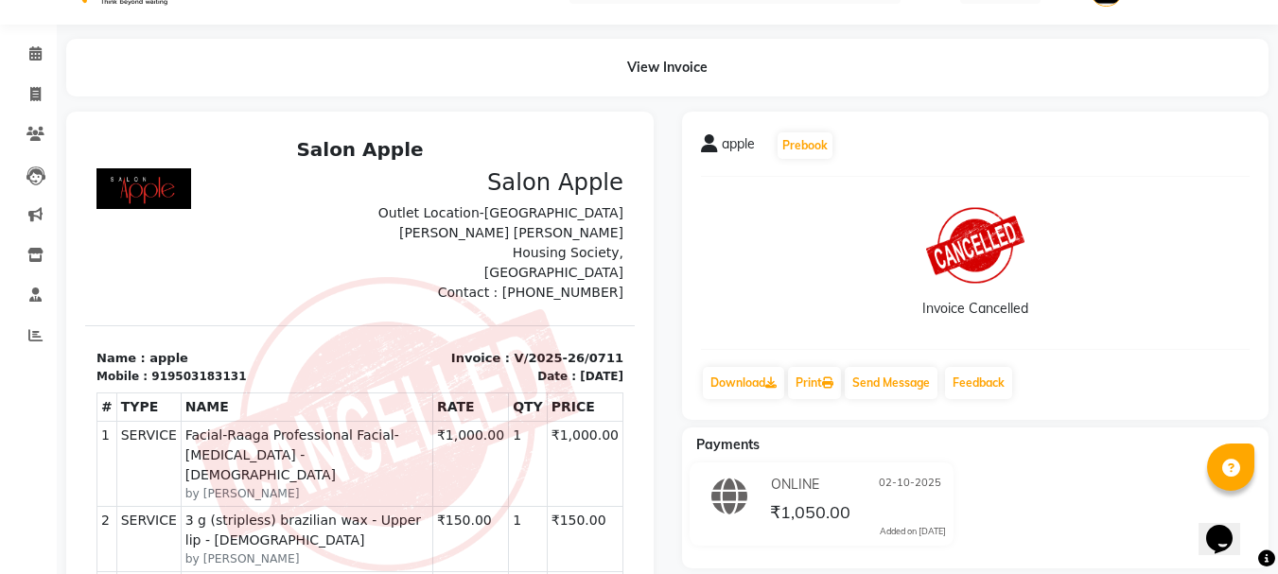
scroll to position [0, 0]
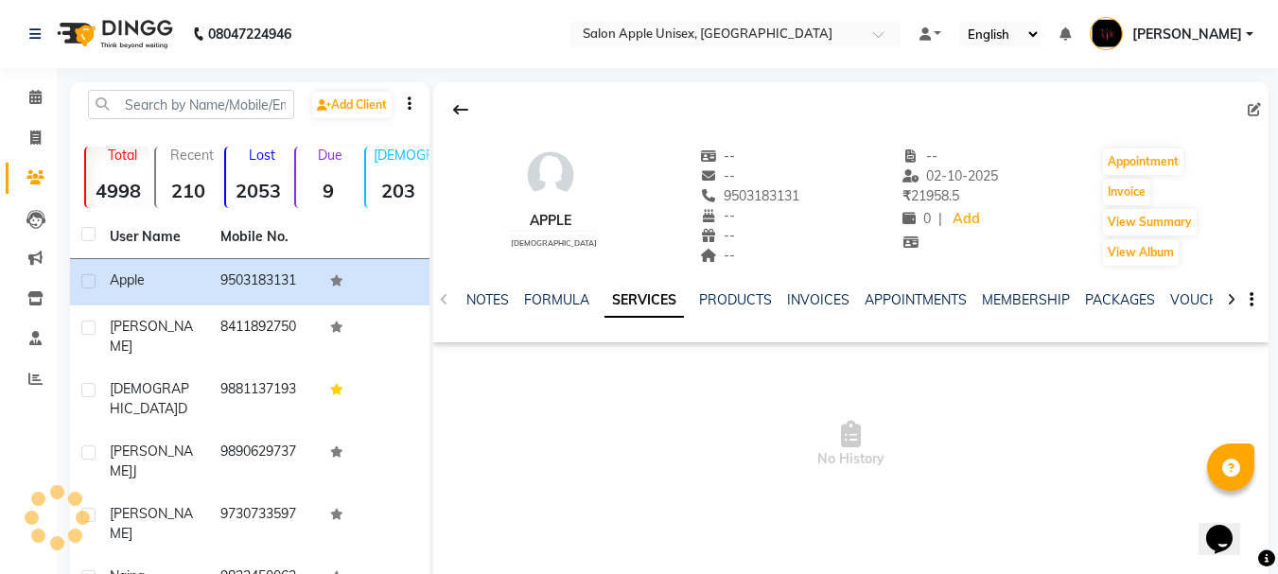
scroll to position [95, 0]
